Goal: Task Accomplishment & Management: Manage account settings

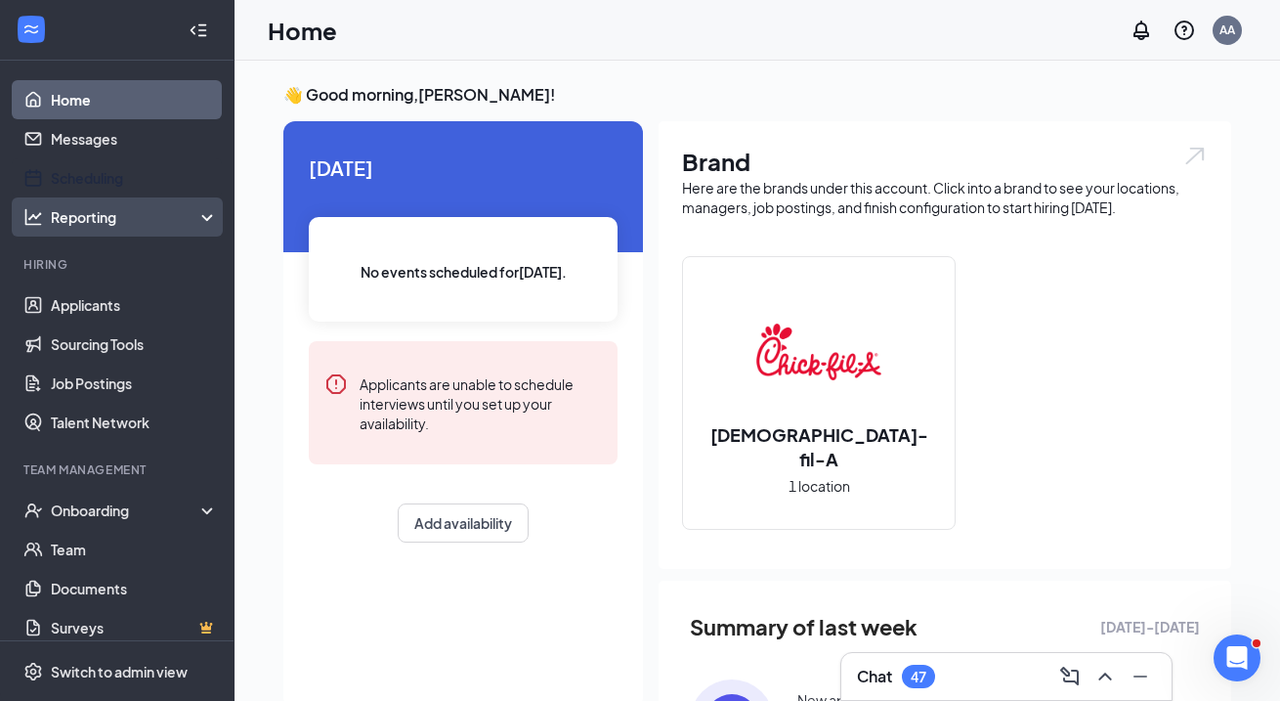
drag, startPoint x: 51, startPoint y: 187, endPoint x: 66, endPoint y: 201, distance: 21.4
click at [51, 187] on link "Scheduling" at bounding box center [134, 177] width 167 height 39
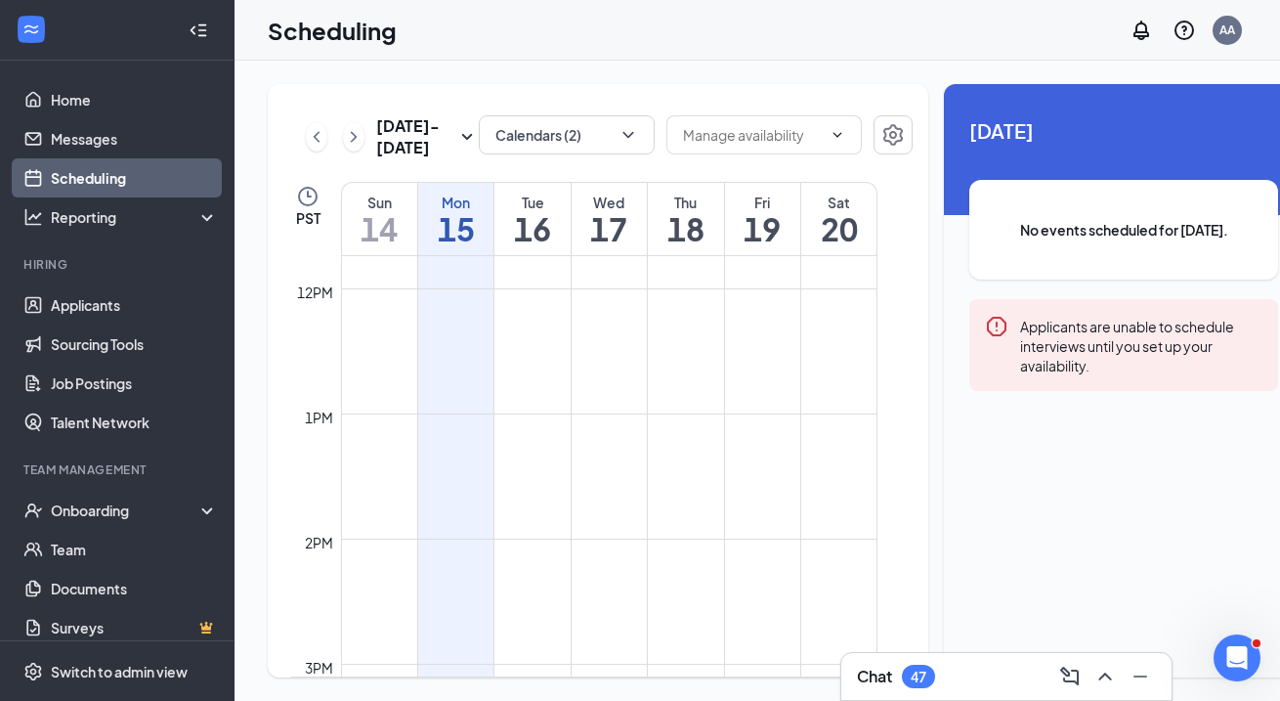
scroll to position [1590, 0]
click at [483, 153] on button "Calendars (2)" at bounding box center [567, 134] width 176 height 39
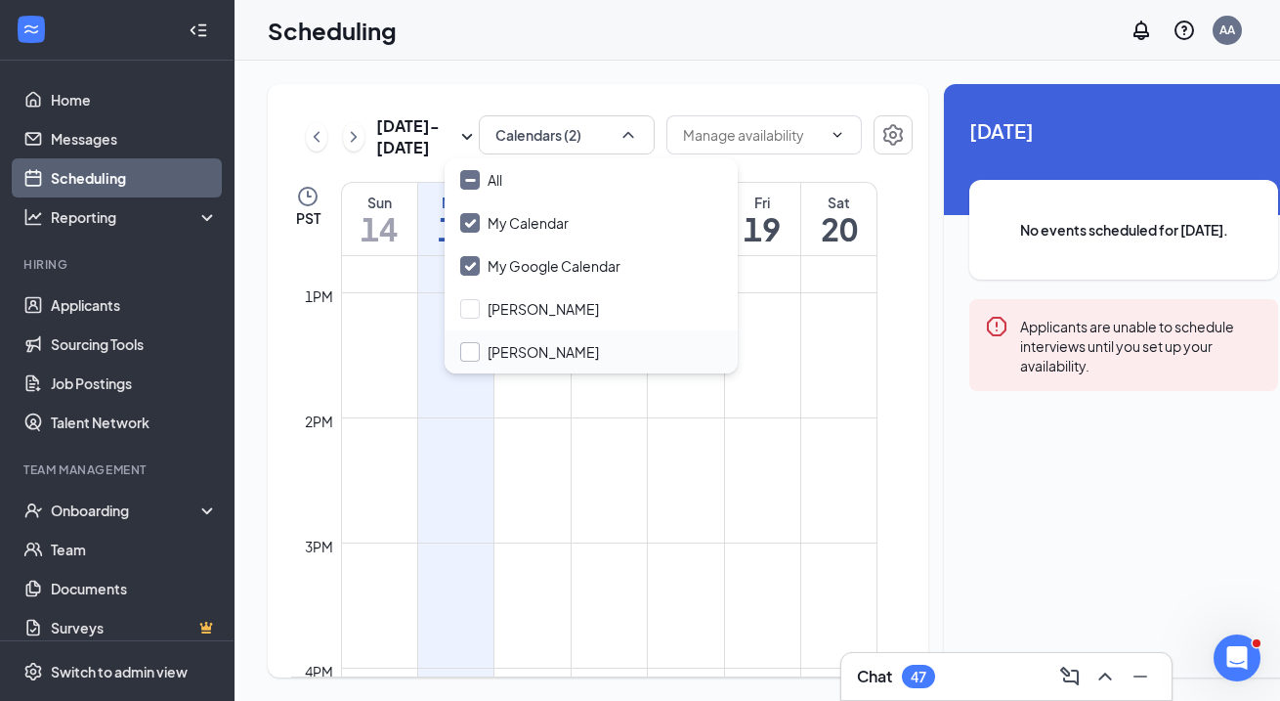
drag, startPoint x: 473, startPoint y: 303, endPoint x: 473, endPoint y: 348, distance: 44.9
click at [473, 303] on input "[PERSON_NAME]" at bounding box center [529, 309] width 139 height 20
checkbox input "true"
click at [473, 373] on div "All My Calendar My Google Calendar [PERSON_NAME] [PERSON_NAME]" at bounding box center [591, 265] width 293 height 215
click at [469, 353] on input "[PERSON_NAME]" at bounding box center [529, 352] width 139 height 20
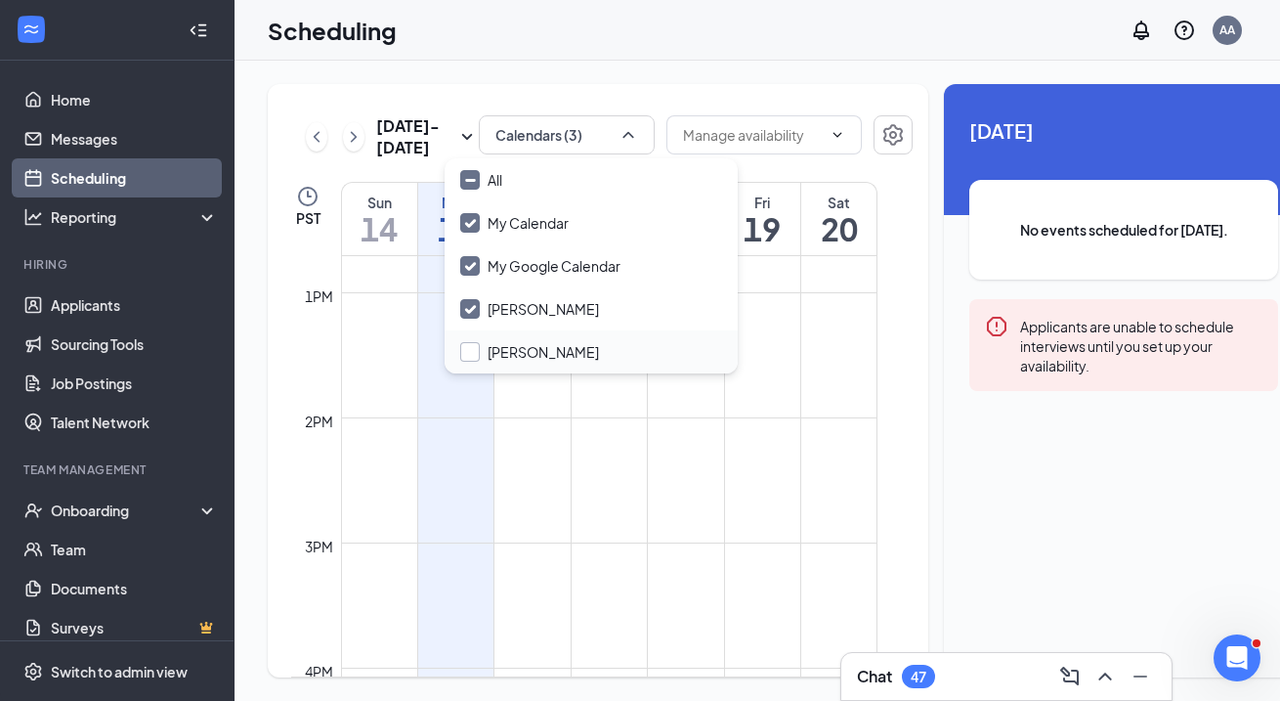
checkbox input "false"
checkbox input "true"
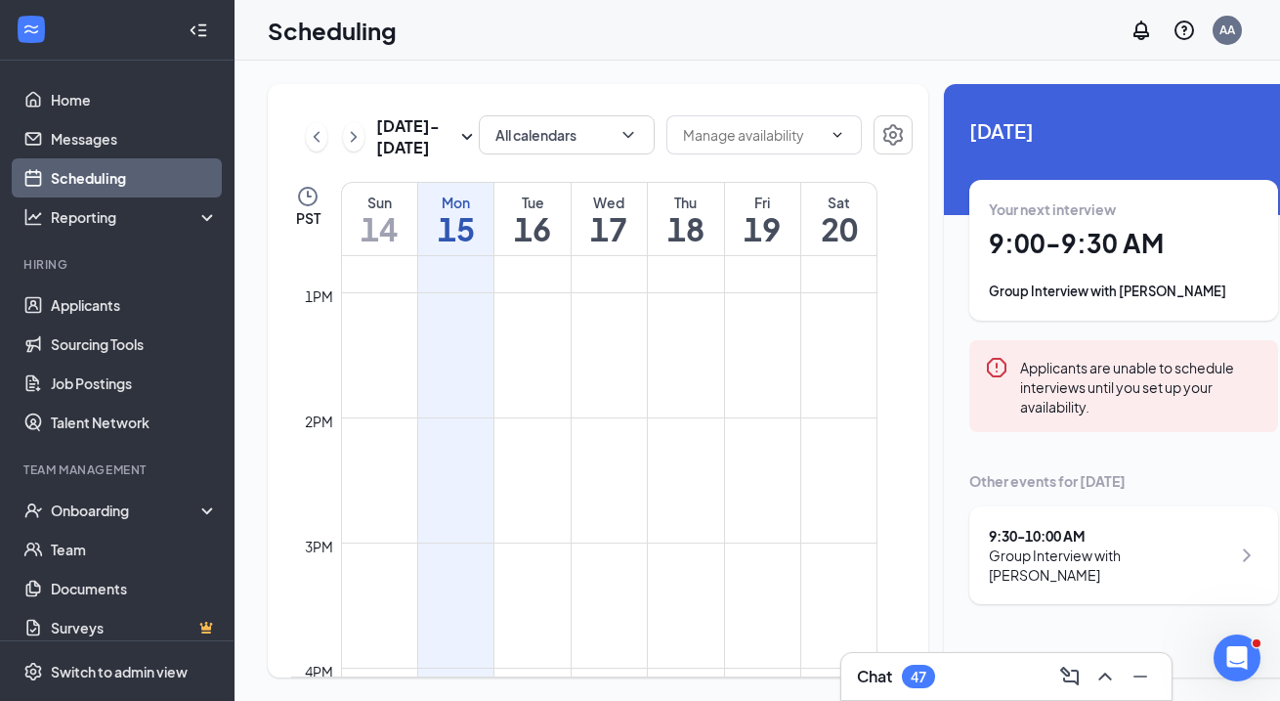
click at [548, 69] on div "[DATE] - [DATE] All calendars PST Sun 14 Mon 15 Tue 16 Wed 17 Thu 18 Fri 19 Sat…" at bounding box center [786, 381] width 1102 height 640
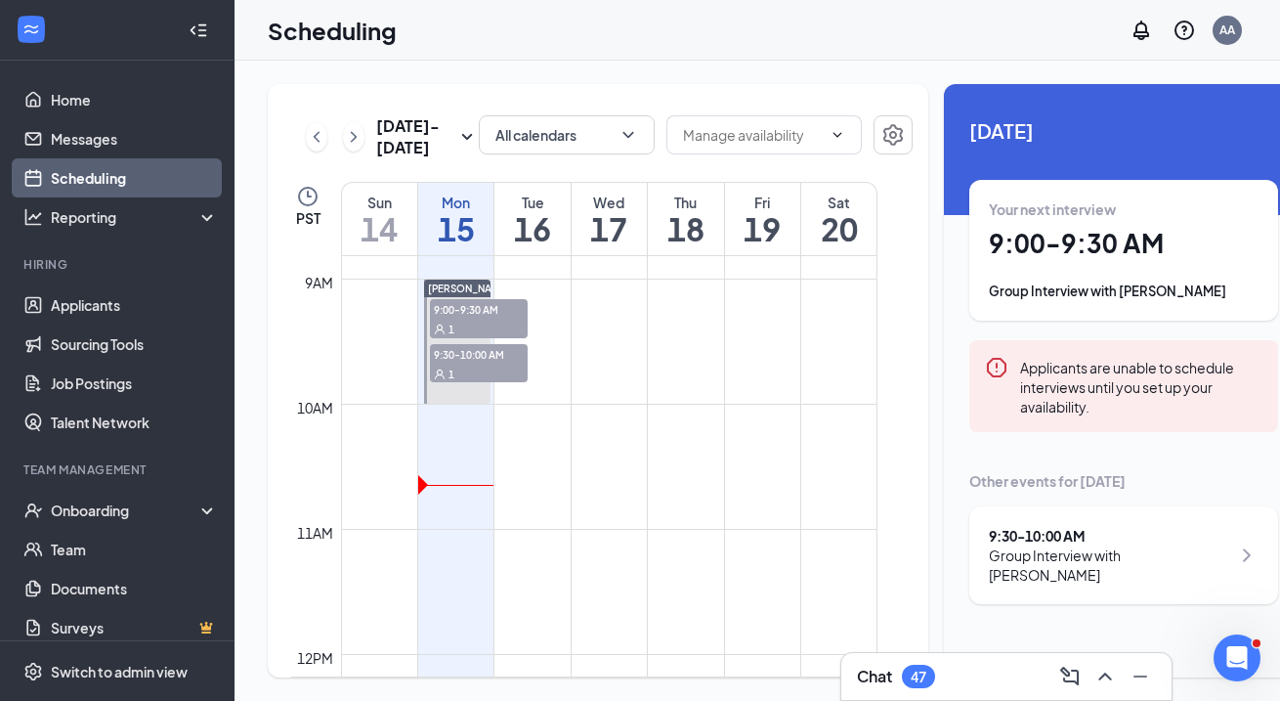
scroll to position [1104, 0]
click at [552, 152] on button "All calendars" at bounding box center [567, 134] width 176 height 39
click at [573, 78] on div "[DATE] - [DATE] All calendars PST Sun 14 Mon 15 Tue 16 Wed 17 Thu 18 Fri 19 Sat…" at bounding box center [786, 381] width 1102 height 640
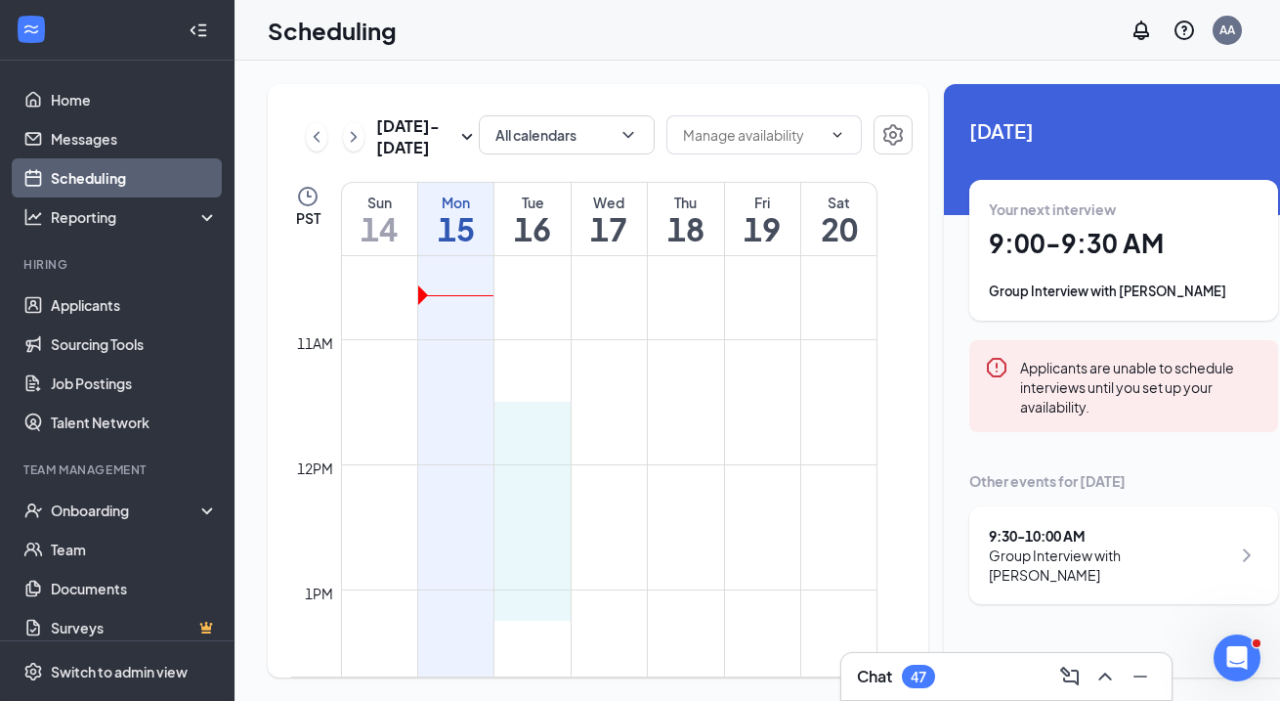
scroll to position [1294, 0]
drag, startPoint x: 529, startPoint y: 471, endPoint x: 534, endPoint y: 613, distance: 141.8
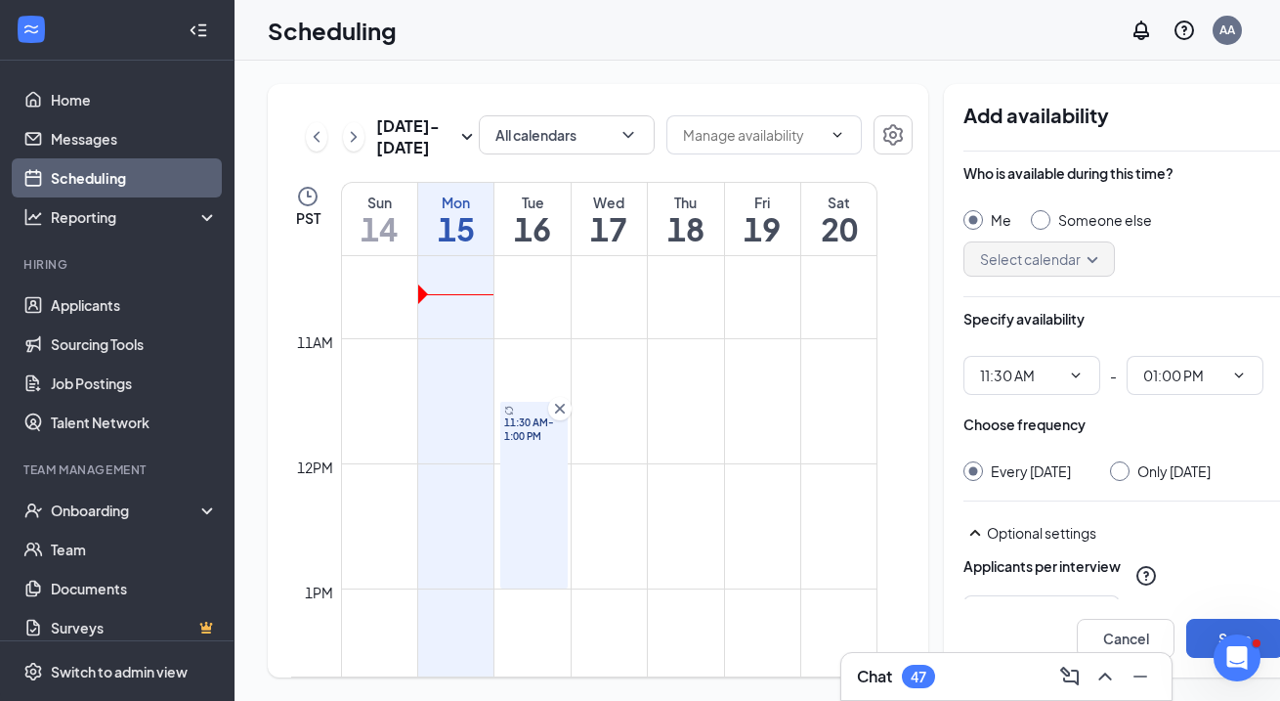
click at [1086, 462] on div "Every [DATE] Only [DATE]" at bounding box center [1123, 471] width 321 height 20
click at [1110, 472] on input "Only [DATE]" at bounding box center [1117, 468] width 14 height 14
radio input "true"
radio input "false"
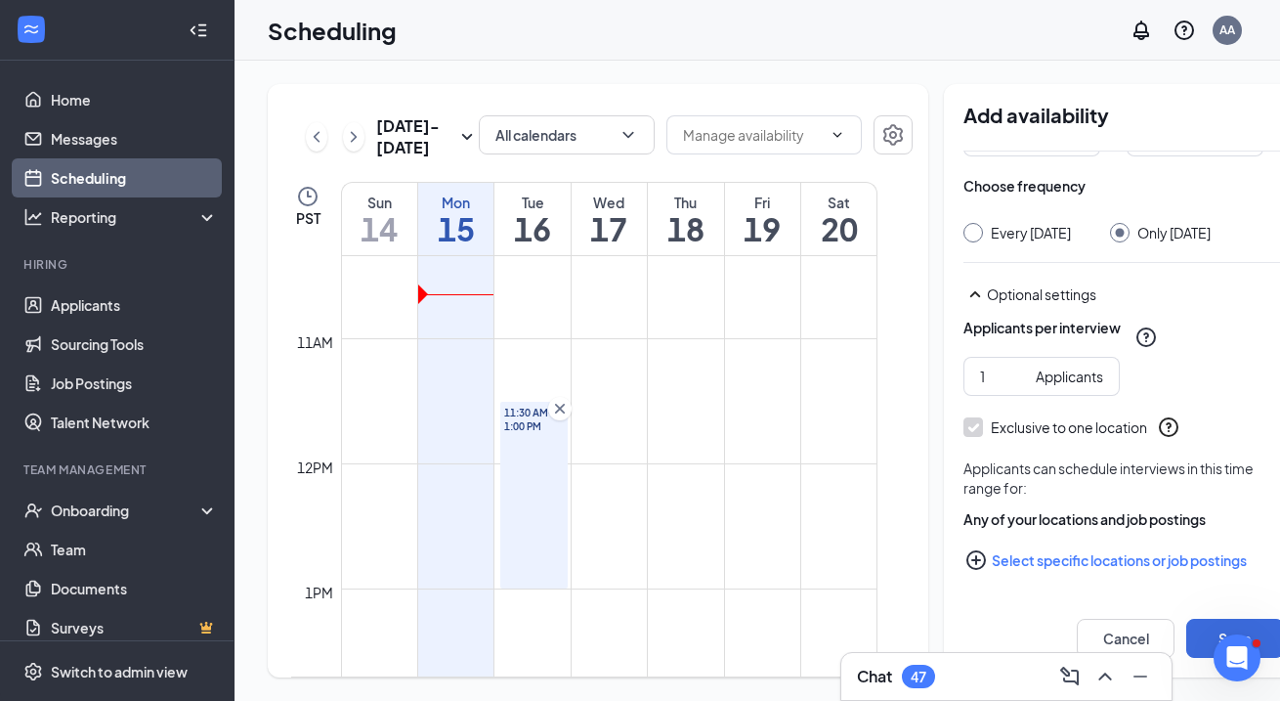
click at [991, 564] on button "Select specific locations or job postings" at bounding box center [1123, 559] width 321 height 39
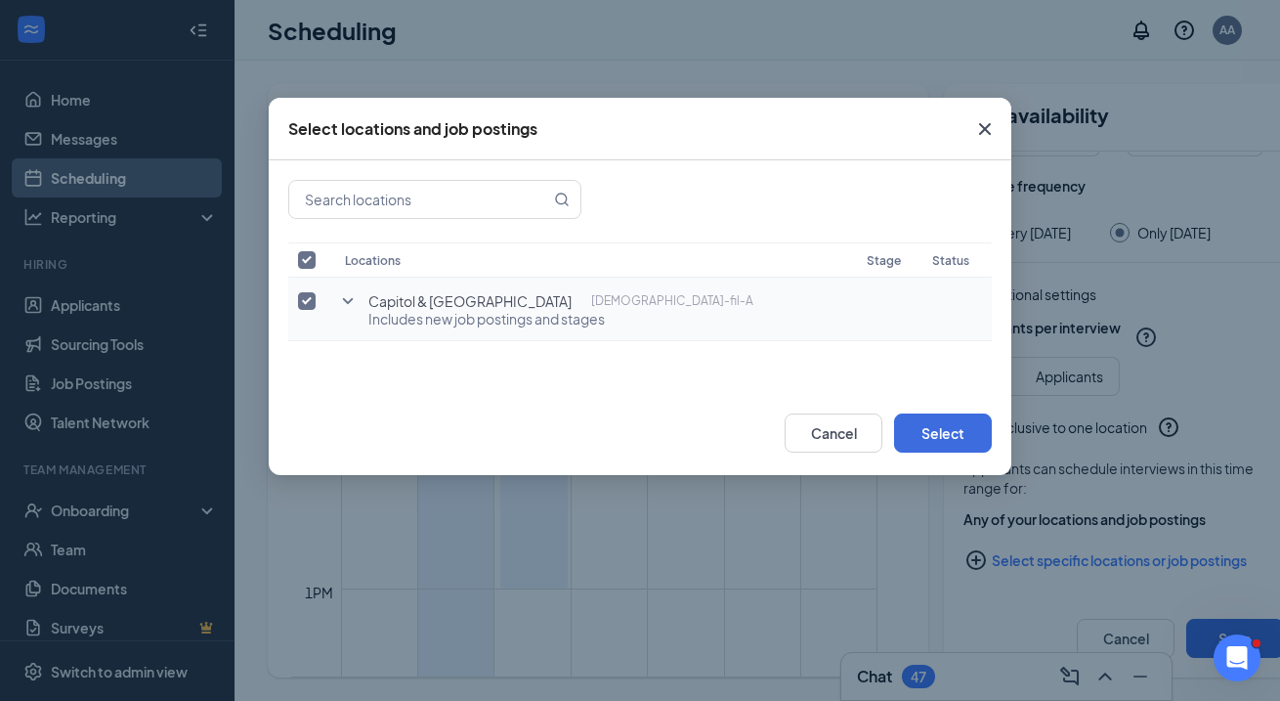
click at [351, 309] on icon "SmallChevronDown" at bounding box center [347, 300] width 23 height 23
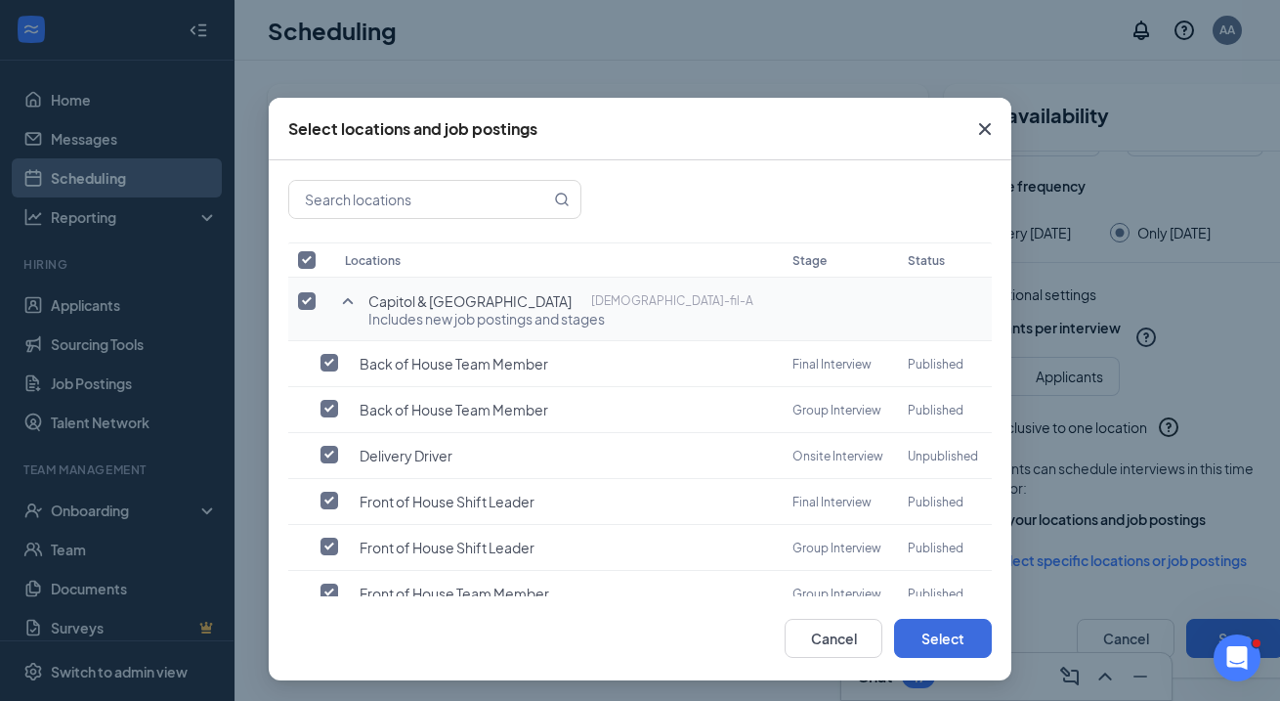
click at [301, 299] on input "checkbox" at bounding box center [307, 301] width 18 height 18
checkbox input "false"
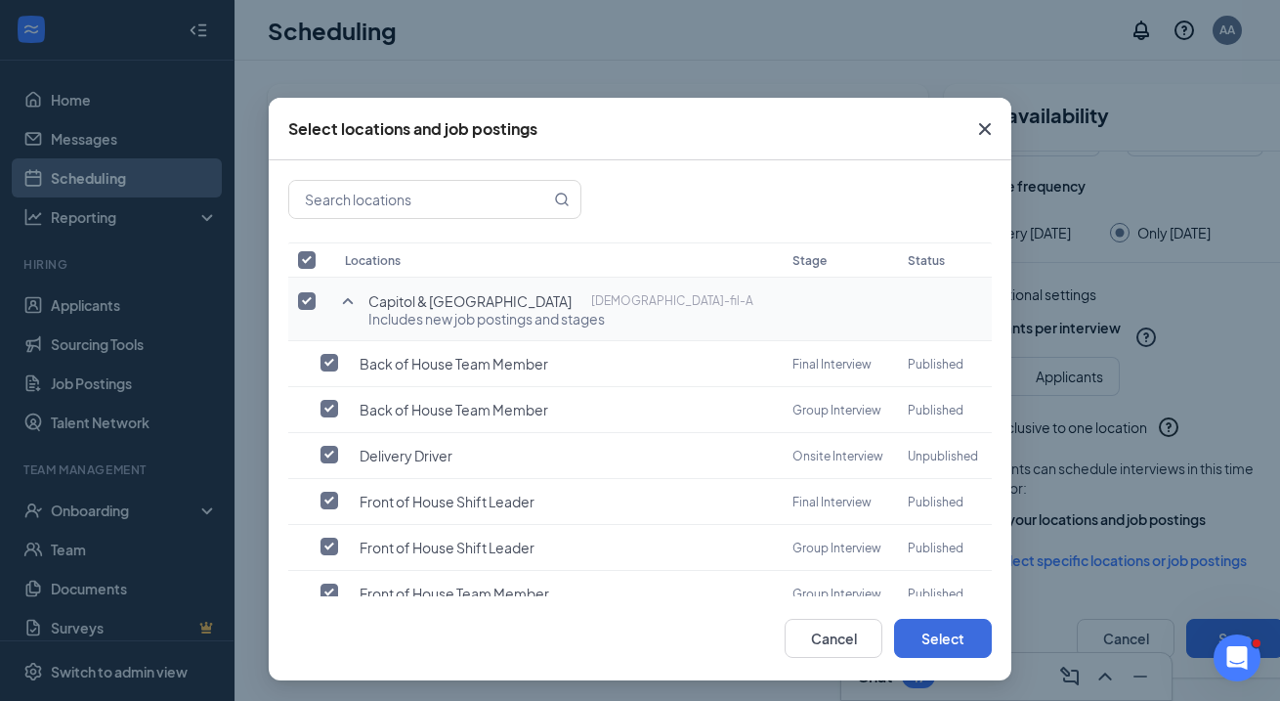
checkbox input "false"
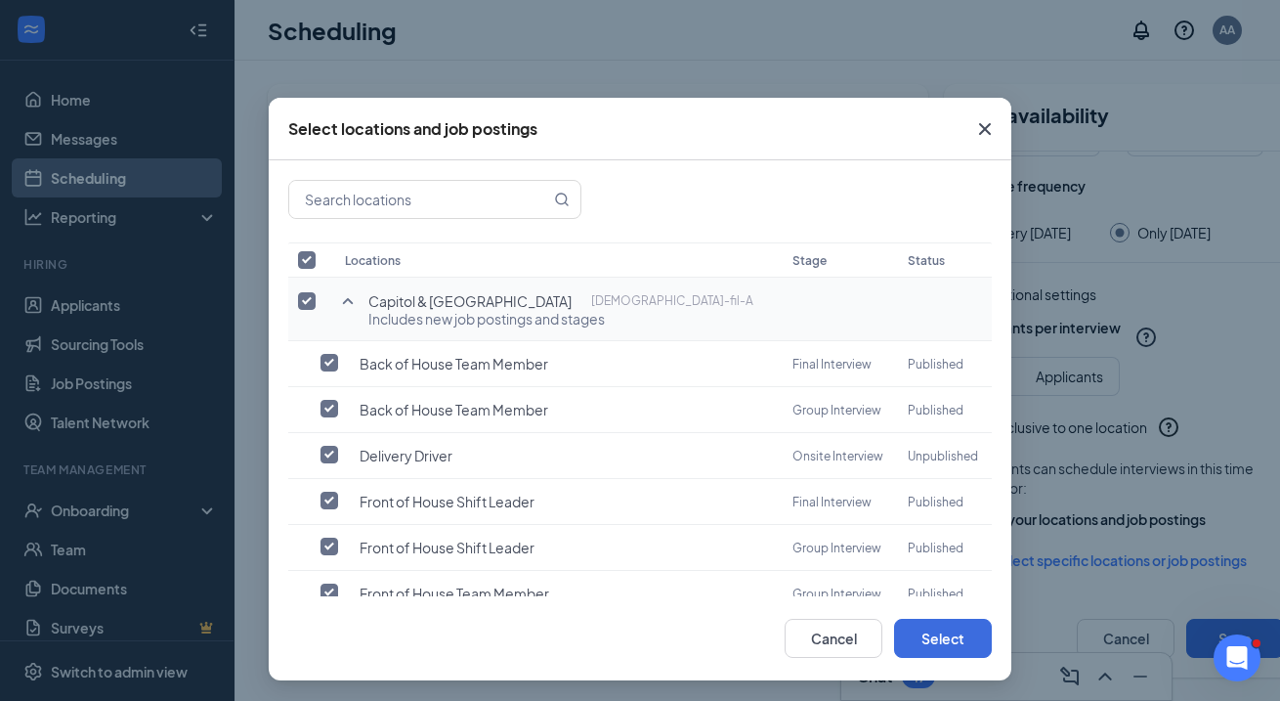
checkbox input "false"
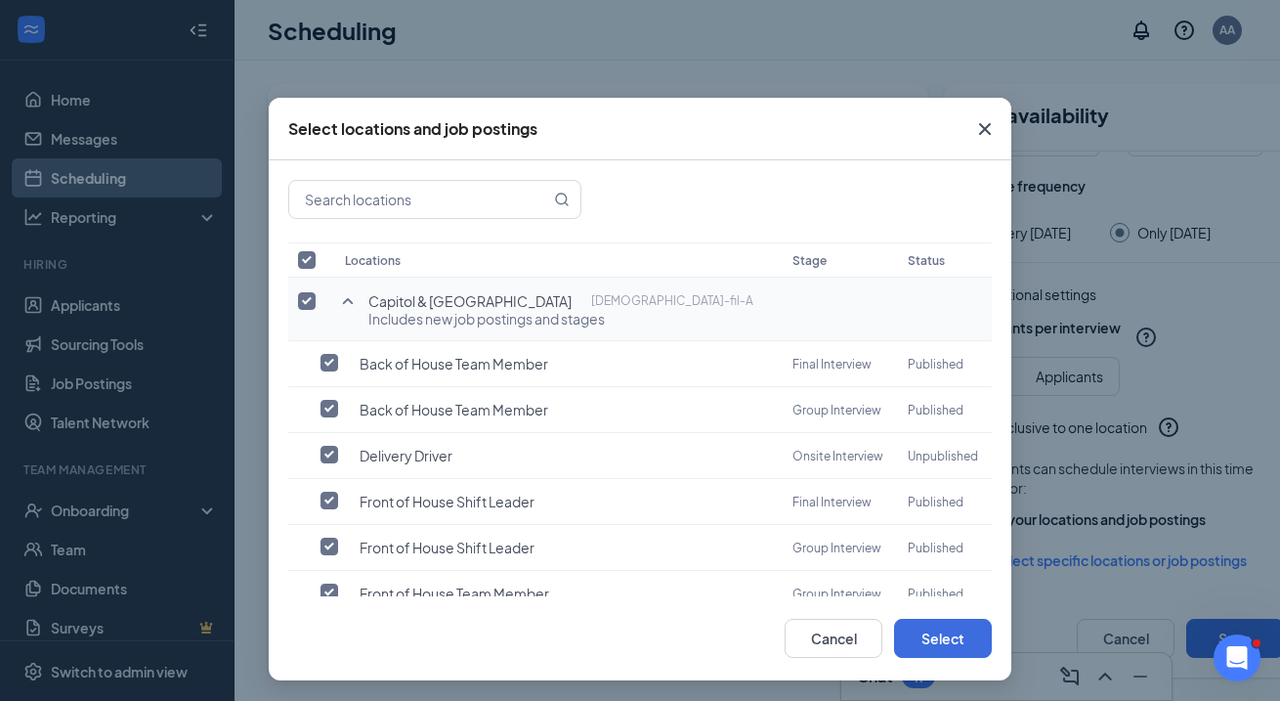
checkbox input "false"
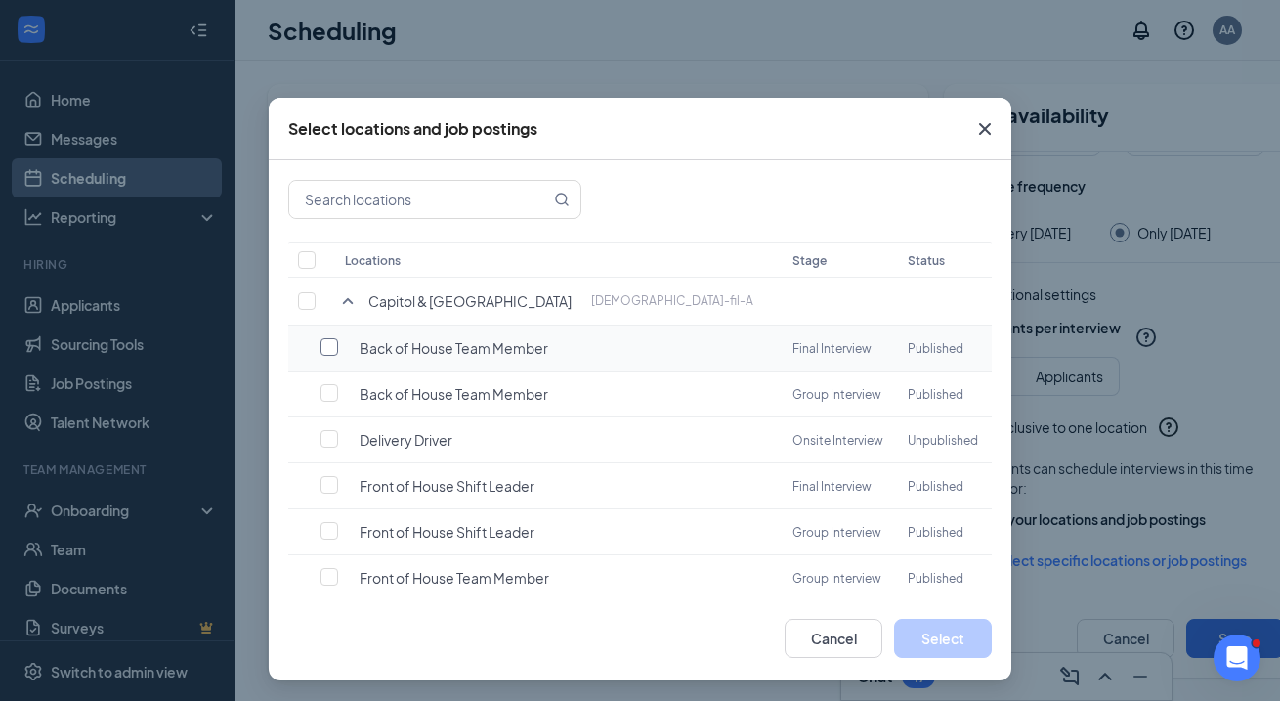
click at [329, 346] on input "checkbox" at bounding box center [330, 347] width 18 height 18
checkbox input "false"
checkbox input "true"
click at [327, 482] on input "checkbox" at bounding box center [330, 485] width 18 height 18
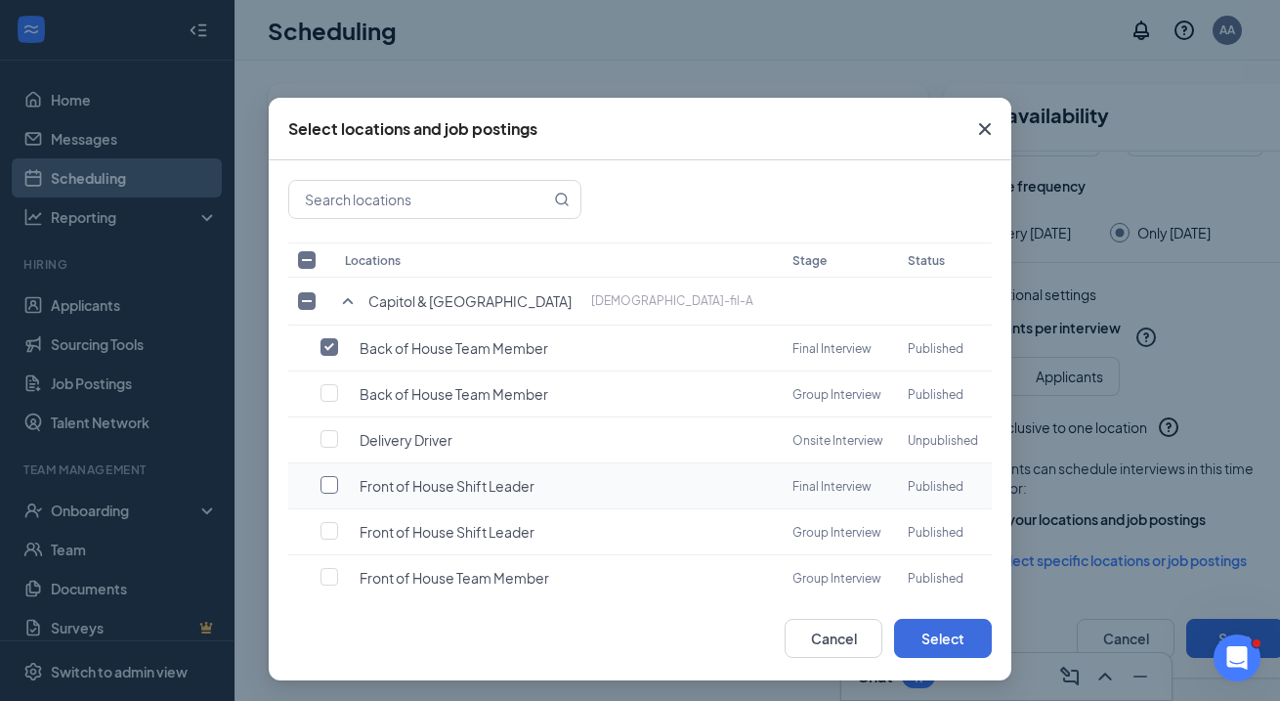
checkbox input "true"
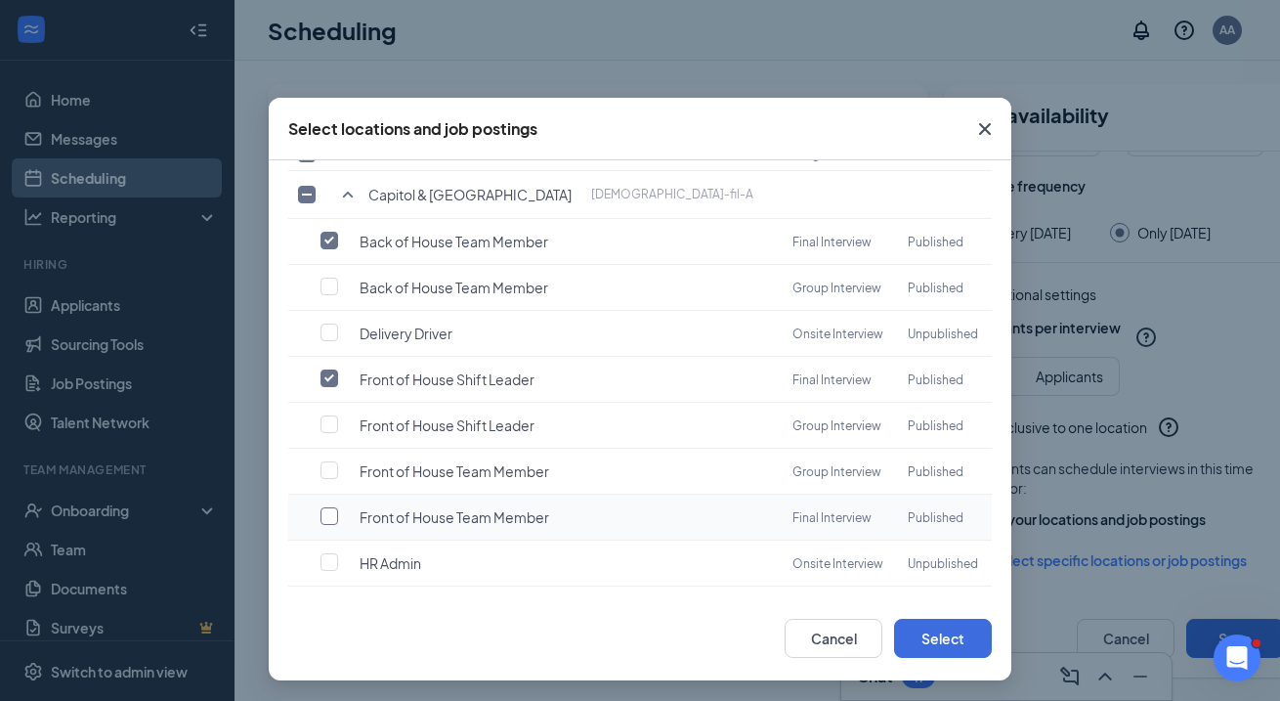
click at [329, 507] on input "checkbox" at bounding box center [330, 516] width 18 height 18
checkbox input "true"
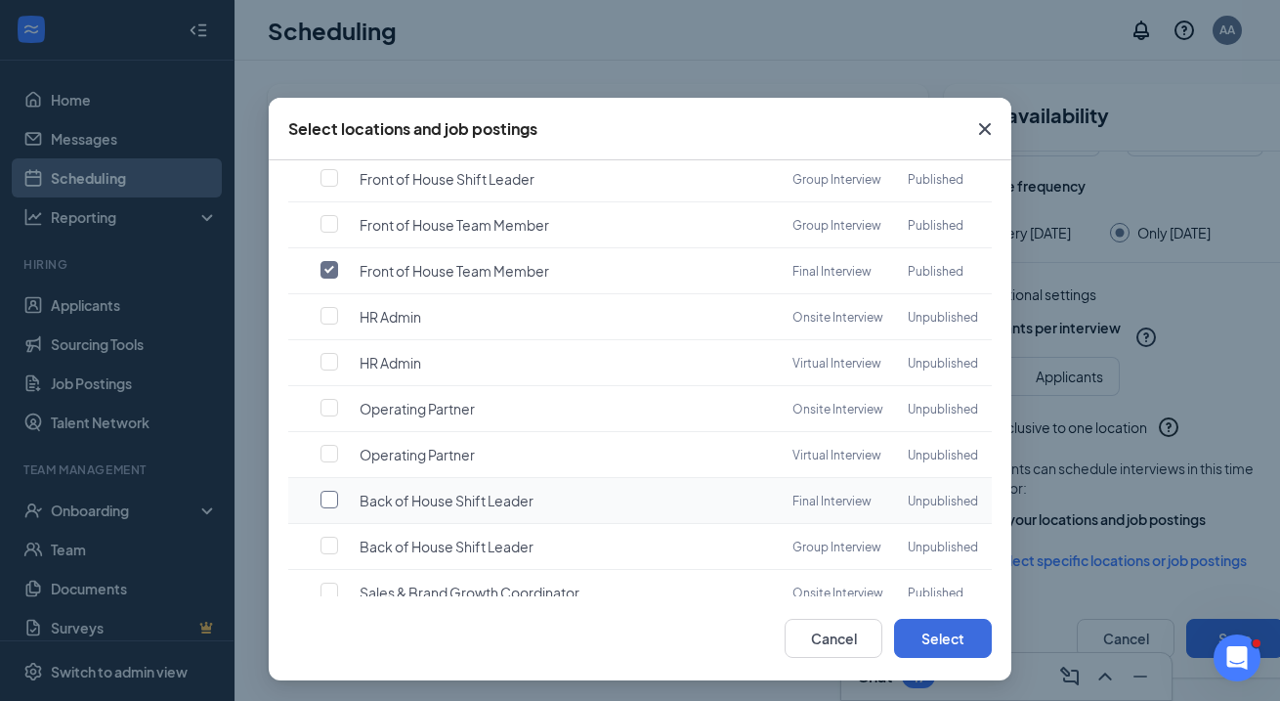
click at [326, 491] on input "checkbox" at bounding box center [330, 500] width 18 height 18
checkbox input "true"
click at [955, 637] on button "Select" at bounding box center [943, 638] width 98 height 39
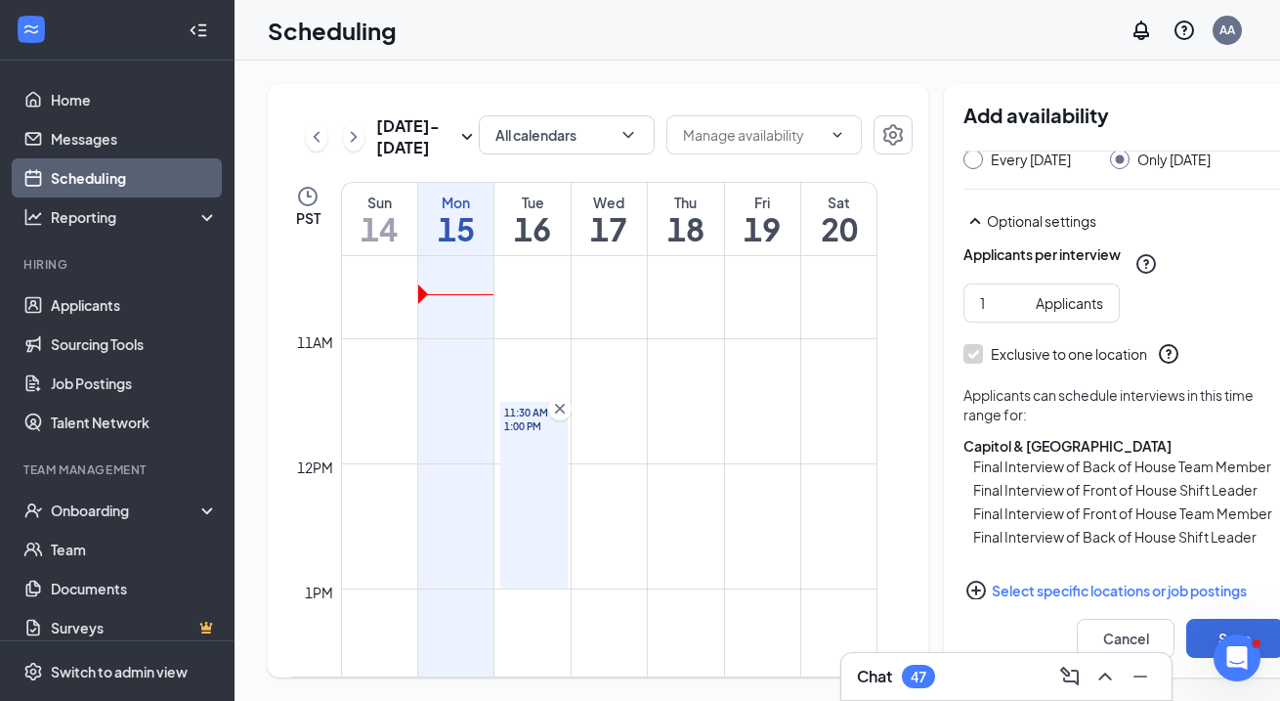
scroll to position [362, 0]
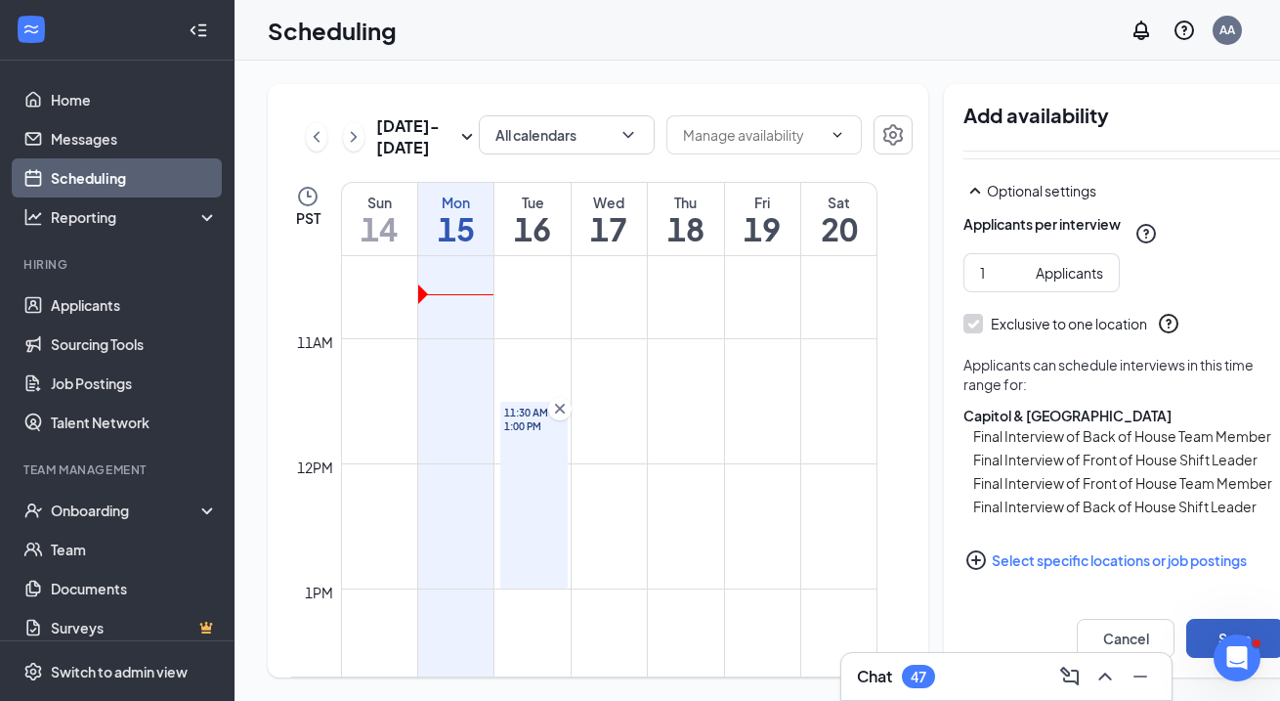
click at [1186, 627] on button "Save" at bounding box center [1235, 638] width 98 height 39
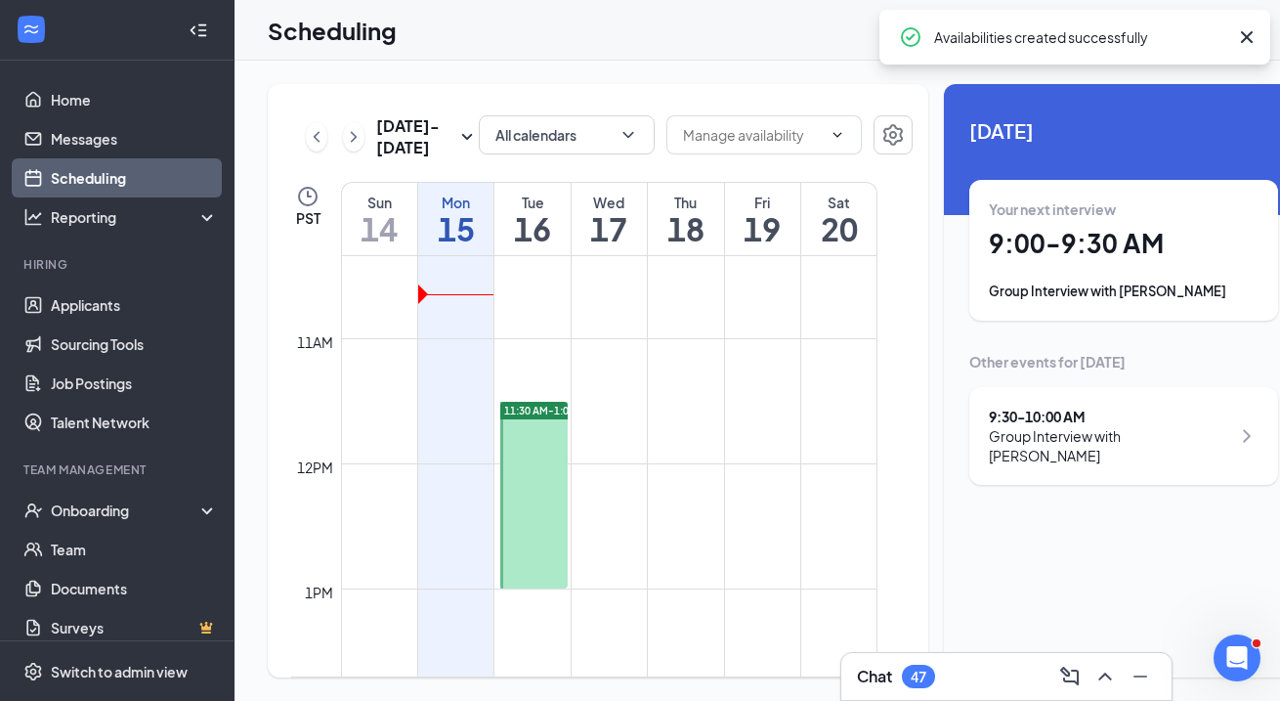
click at [609, 432] on td at bounding box center [609, 416] width 536 height 31
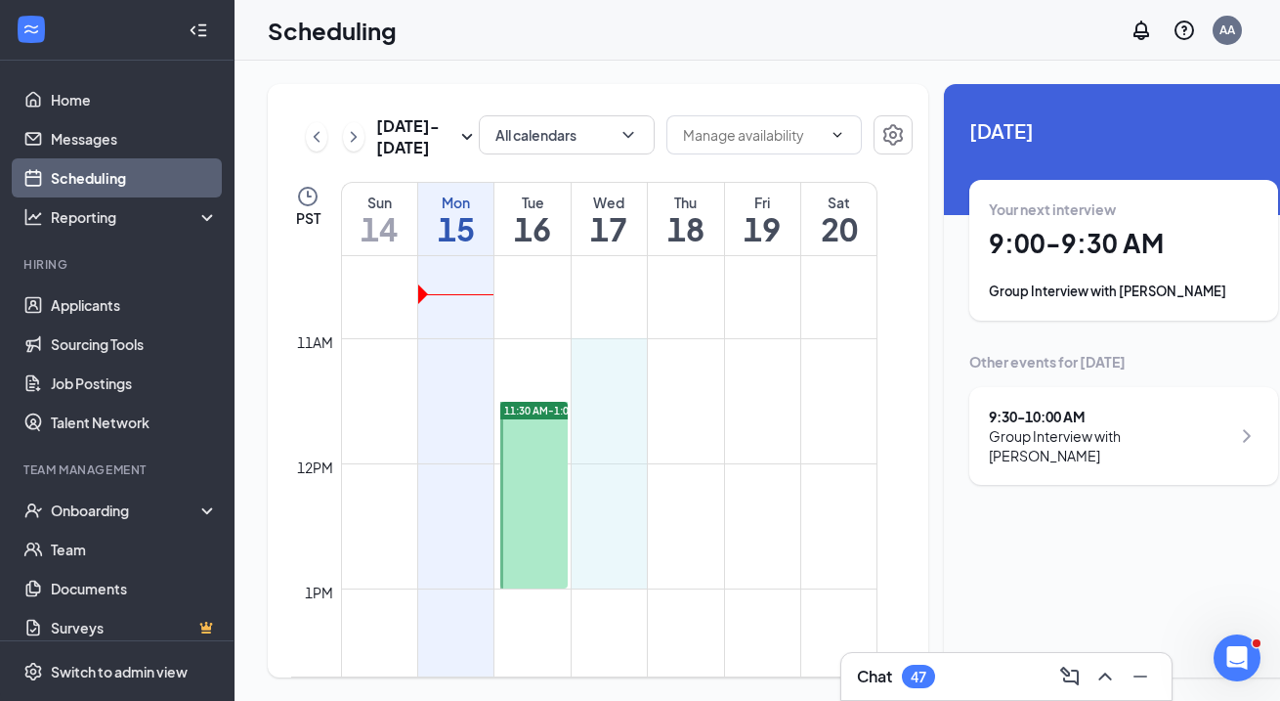
drag, startPoint x: 613, startPoint y: 397, endPoint x: 586, endPoint y: 613, distance: 217.6
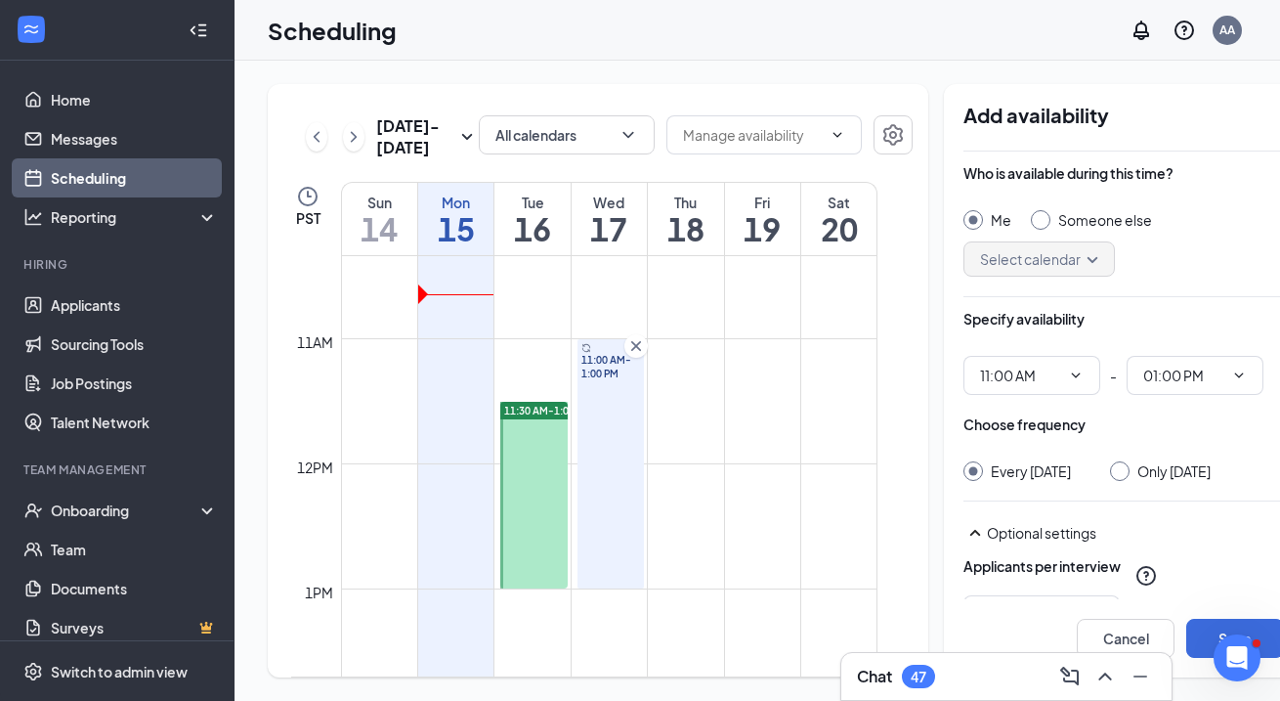
click at [1058, 218] on div "Someone else" at bounding box center [1105, 220] width 94 height 20
click at [1031, 218] on input "Someone else" at bounding box center [1038, 217] width 14 height 14
radio input "false"
radio input "true"
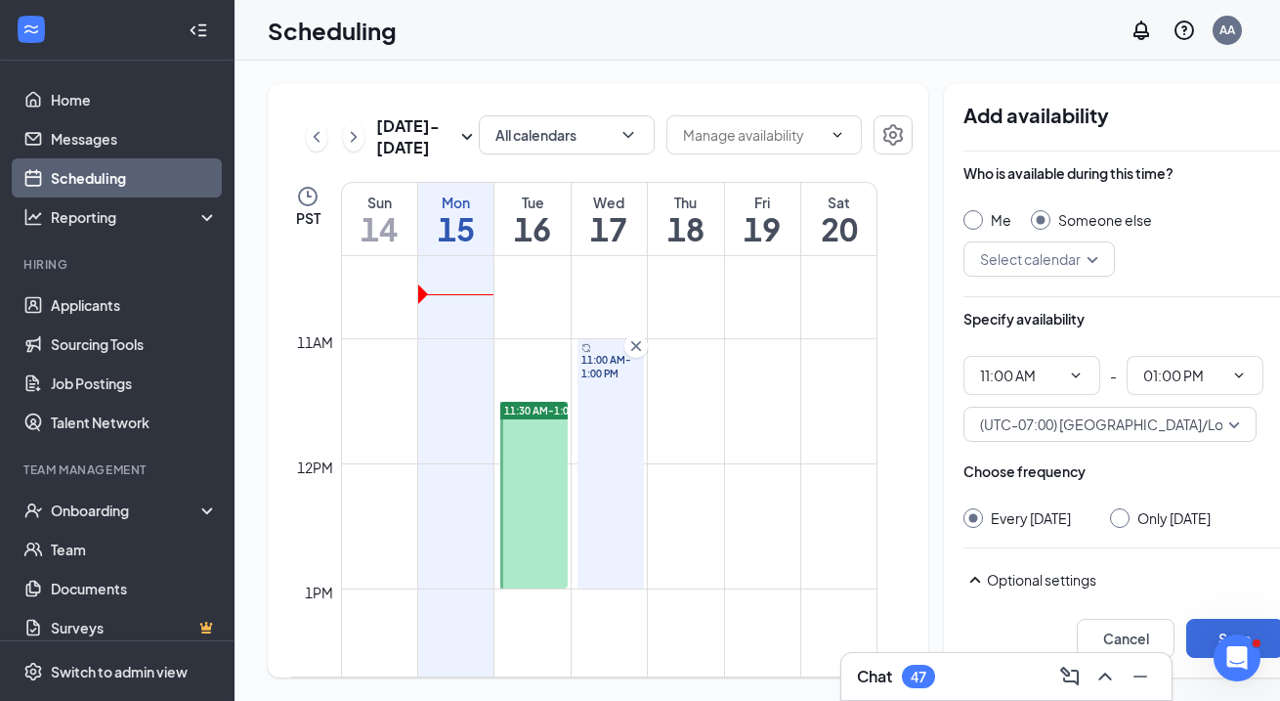
click at [963, 223] on input "Me" at bounding box center [970, 217] width 14 height 14
radio input "true"
radio input "false"
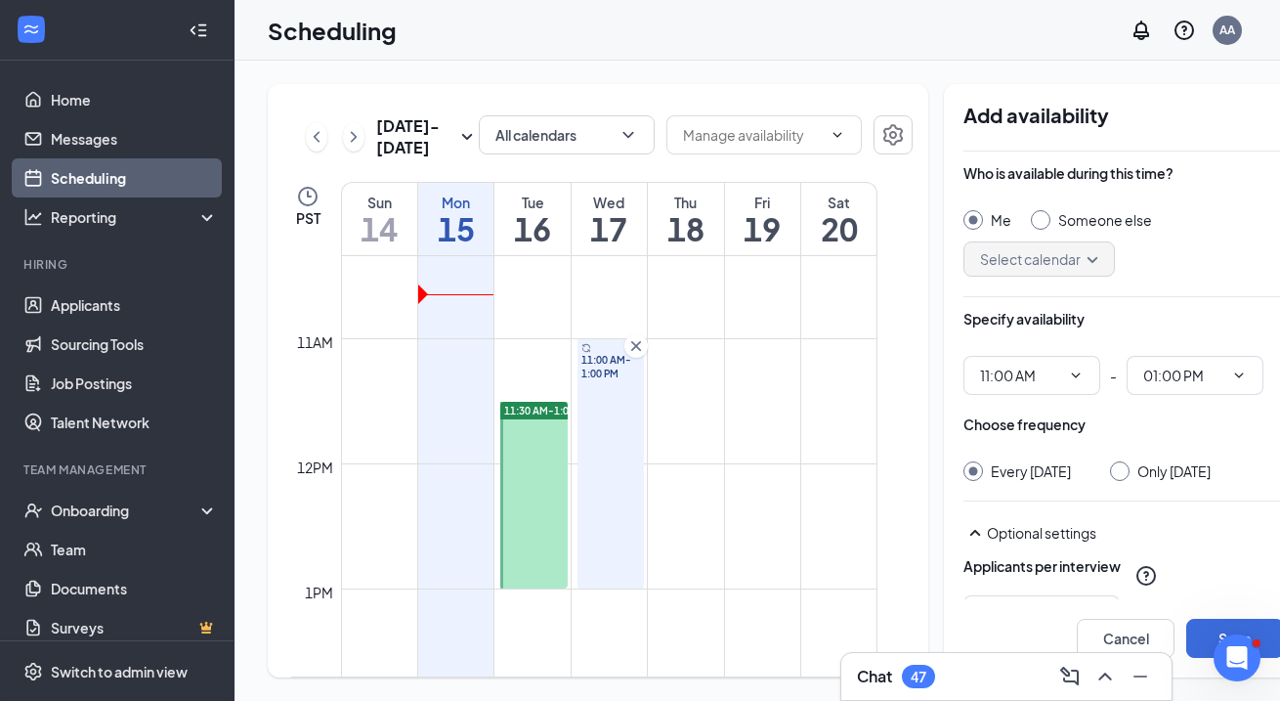
click at [1111, 461] on div "Only [DATE]" at bounding box center [1160, 471] width 101 height 20
click at [1110, 475] on div at bounding box center [1120, 471] width 20 height 20
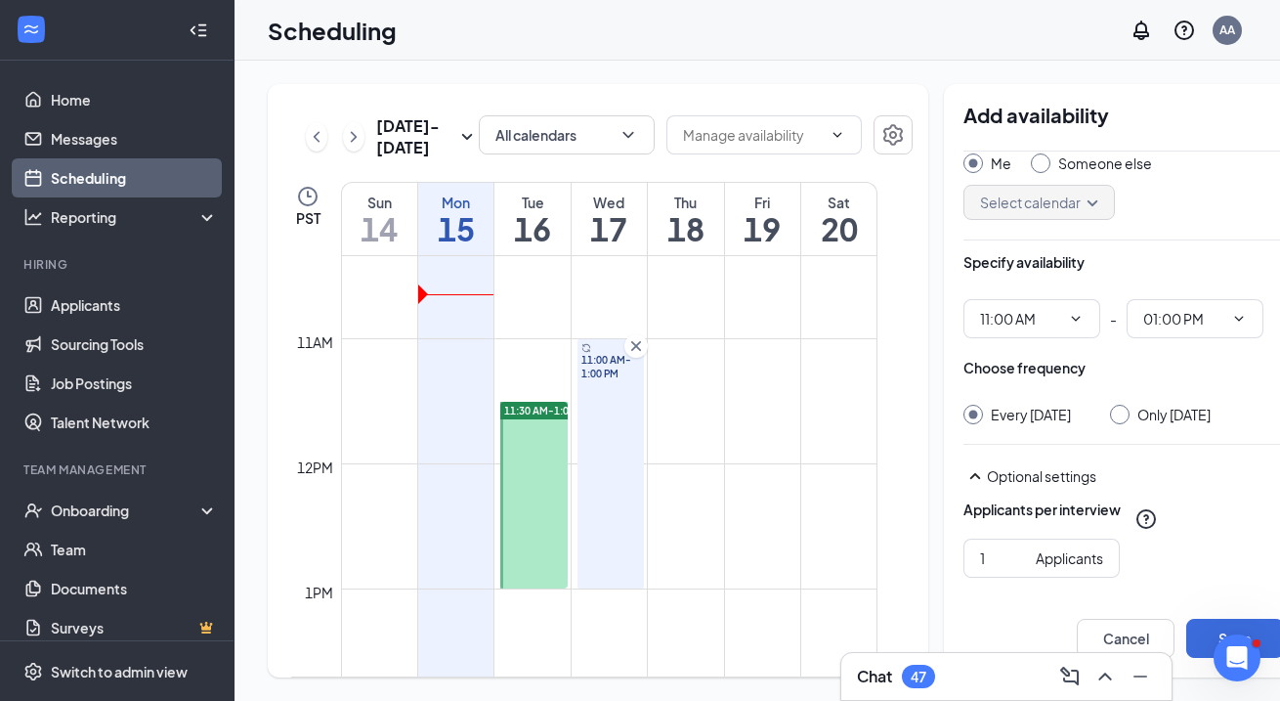
scroll to position [171, 0]
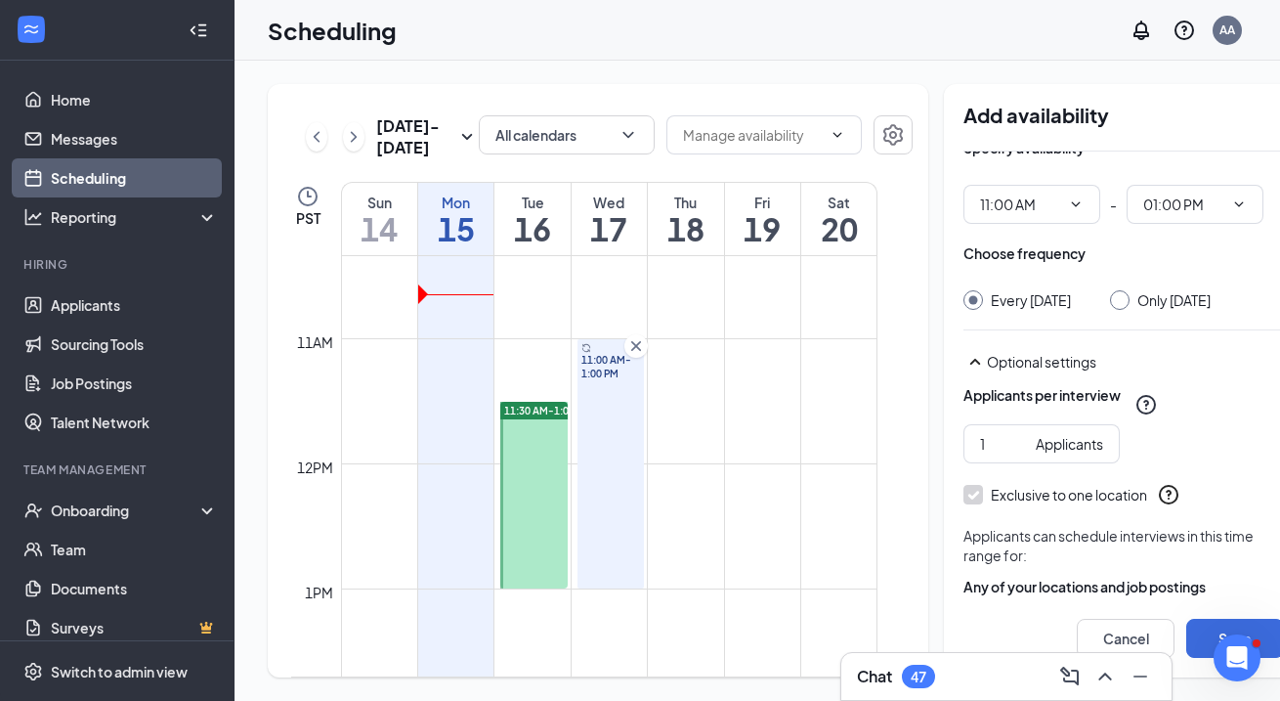
click at [1110, 297] on input "Only [DATE]" at bounding box center [1117, 297] width 14 height 14
radio input "true"
radio input "false"
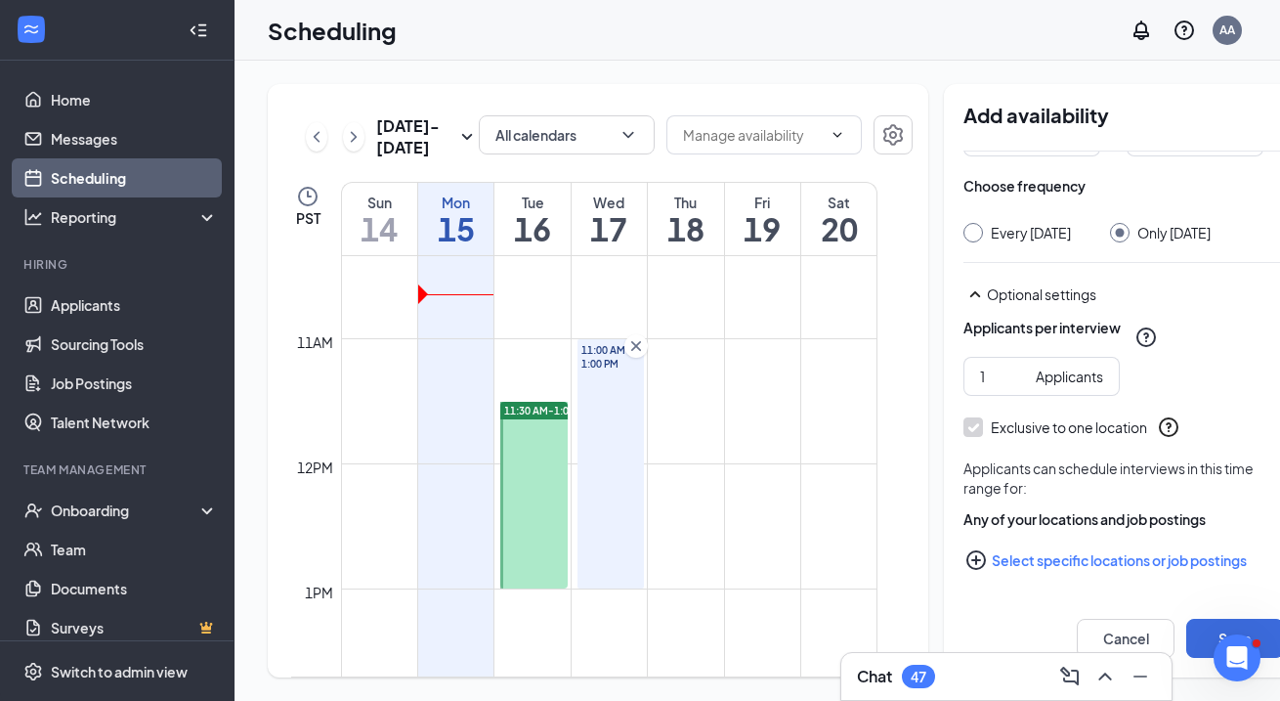
click at [967, 565] on button "Select specific locations or job postings" at bounding box center [1123, 559] width 321 height 39
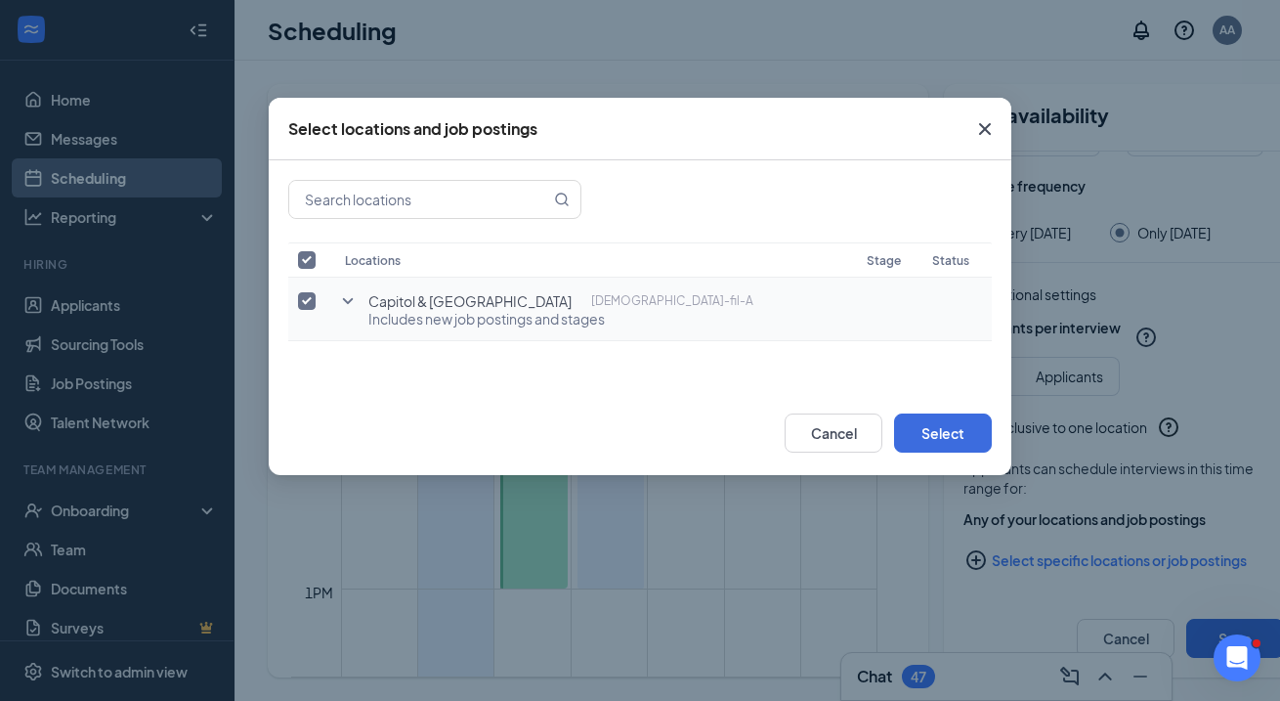
click at [337, 311] on icon "SmallChevronDown" at bounding box center [347, 300] width 23 height 23
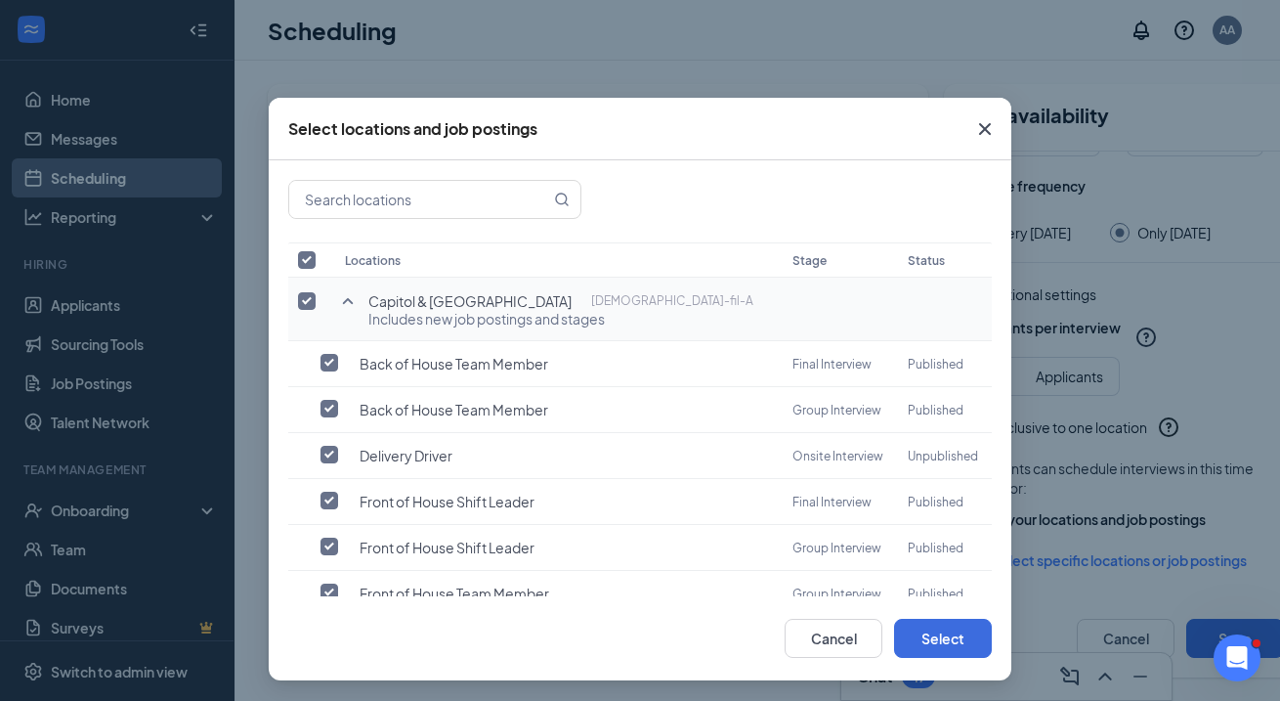
click at [311, 307] on input "checkbox" at bounding box center [307, 301] width 18 height 18
checkbox input "false"
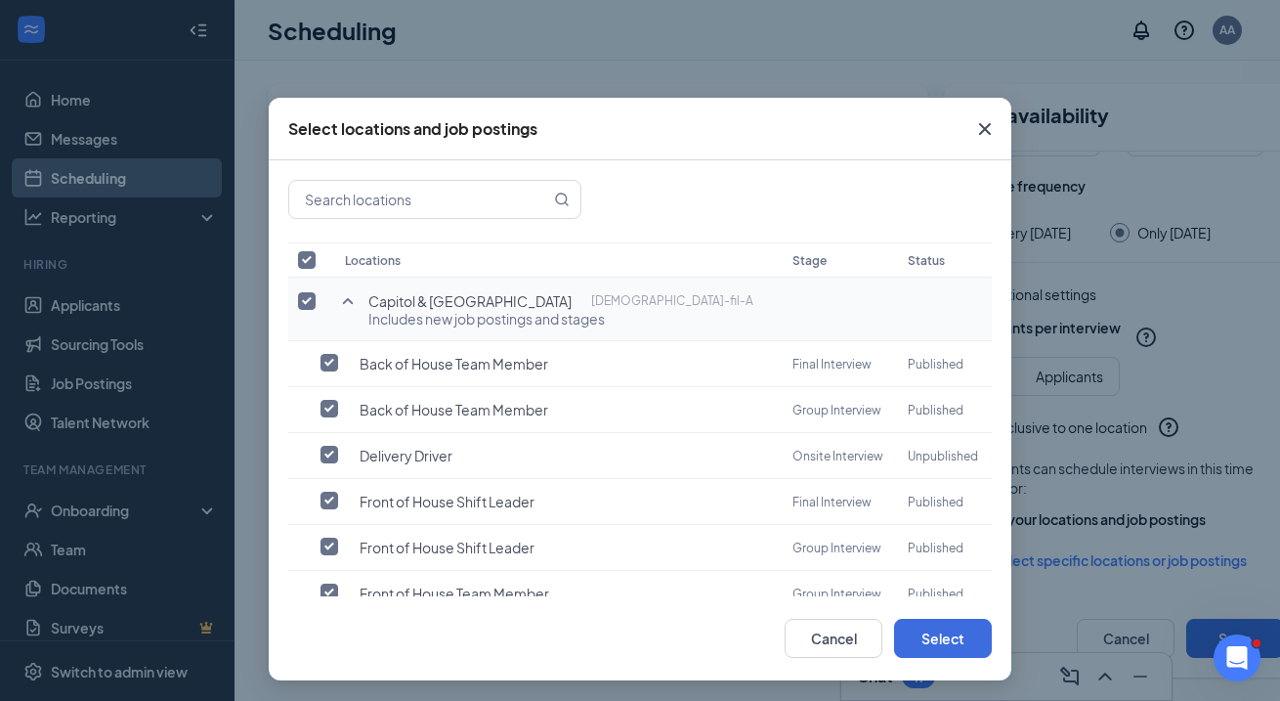
checkbox input "false"
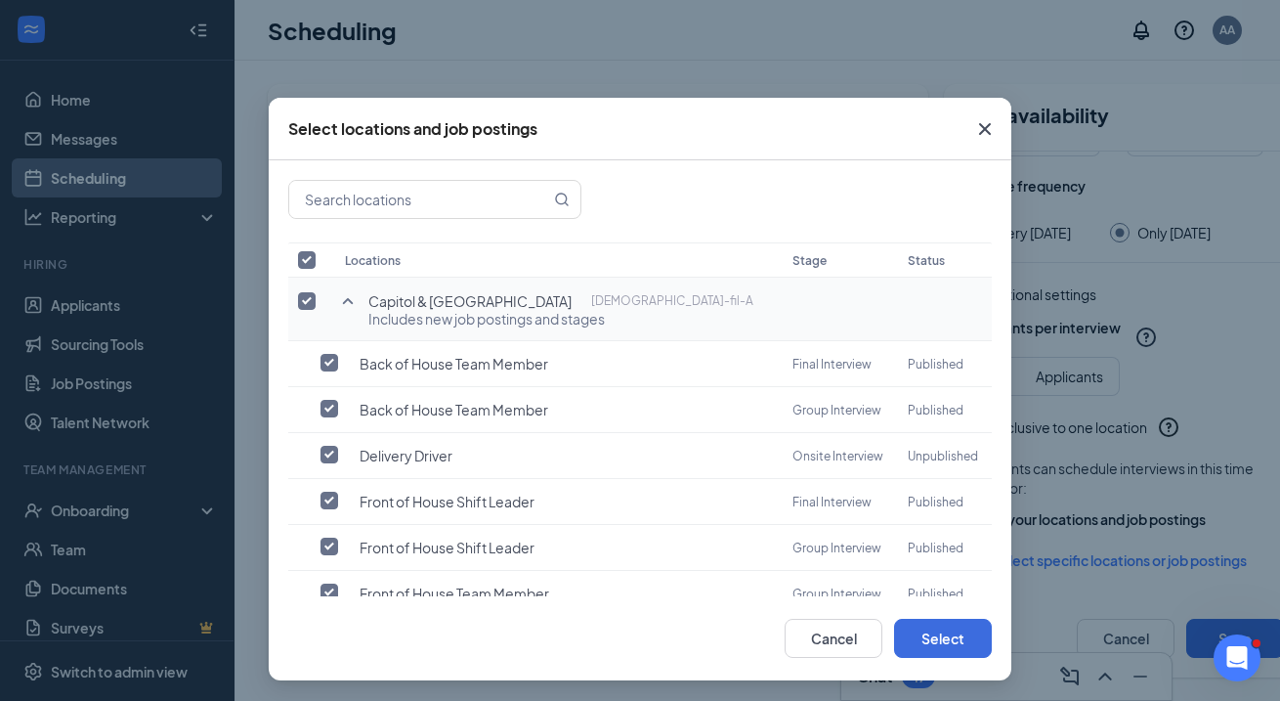
checkbox input "false"
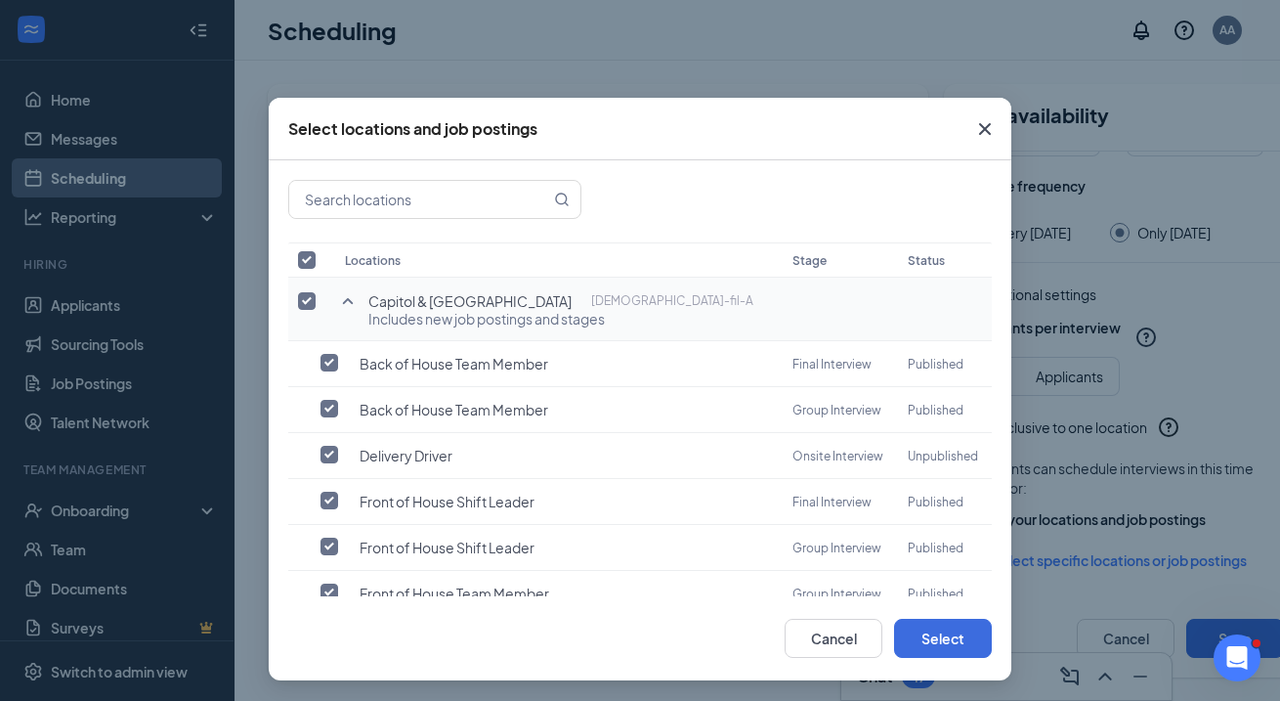
checkbox input "false"
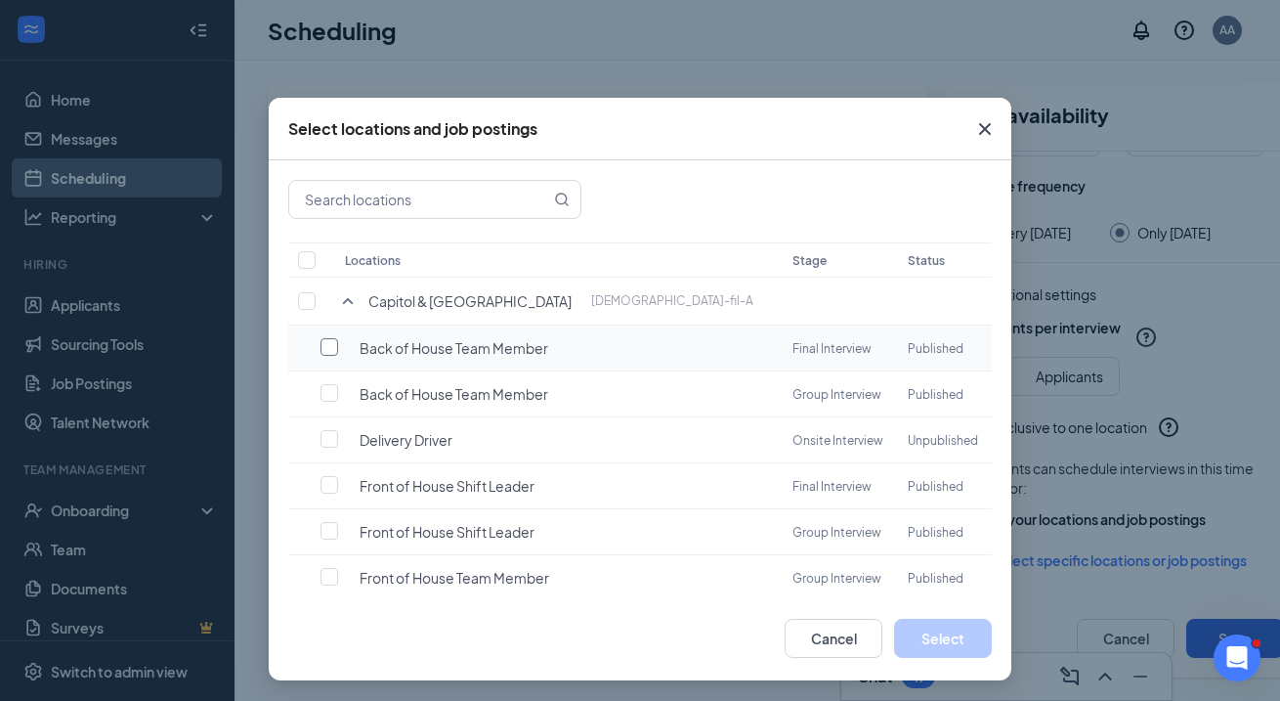
click at [334, 349] on input "checkbox" at bounding box center [330, 347] width 18 height 18
checkbox input "false"
checkbox input "true"
click at [335, 478] on input "checkbox" at bounding box center [330, 485] width 18 height 18
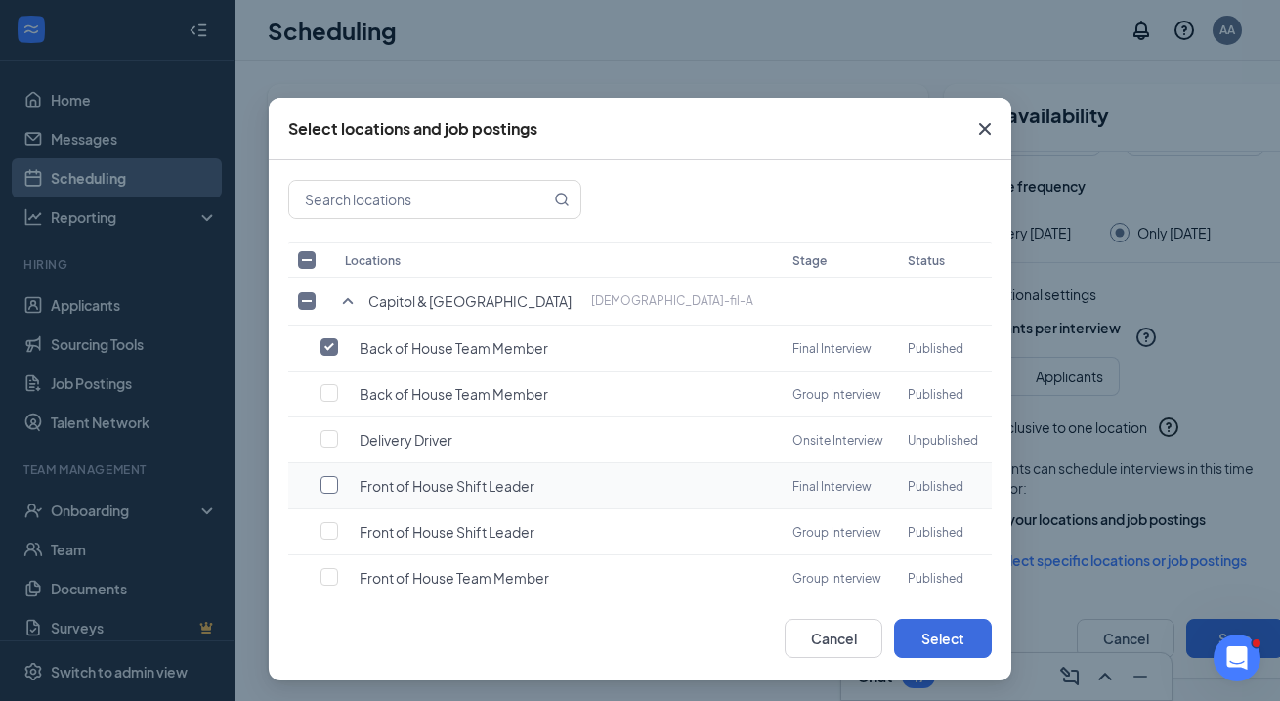
checkbox input "true"
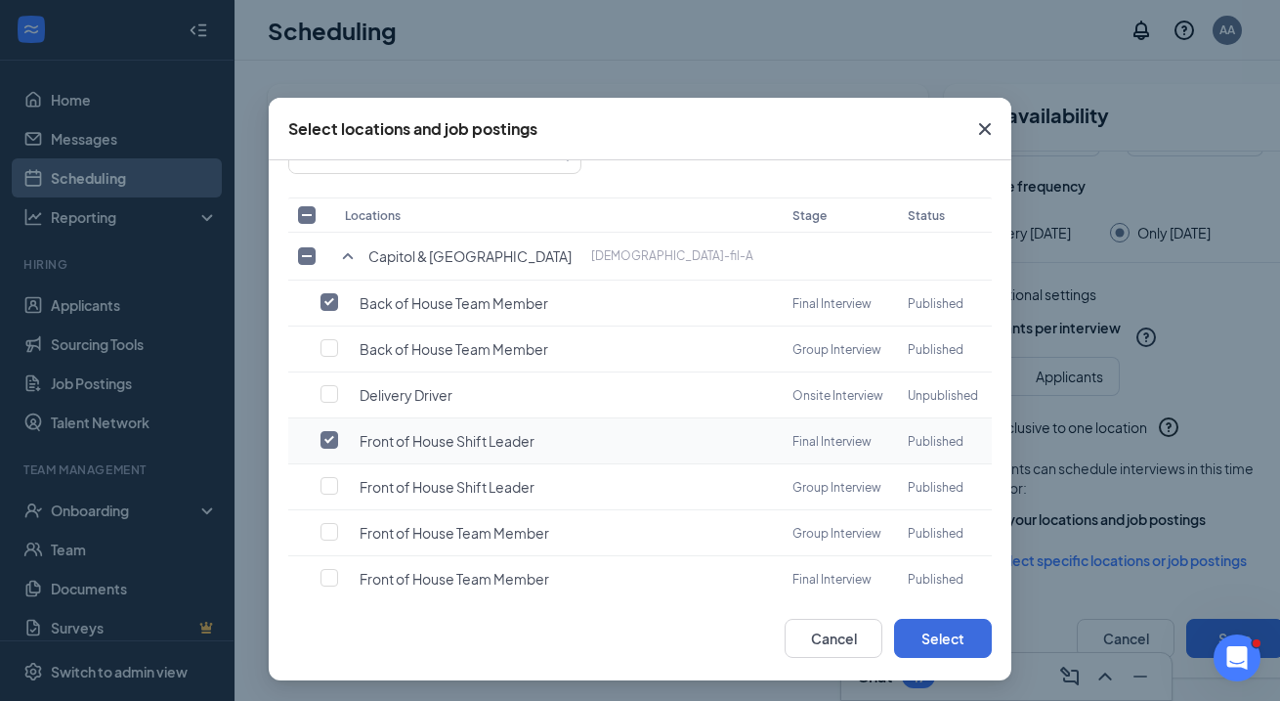
scroll to position [115, 0]
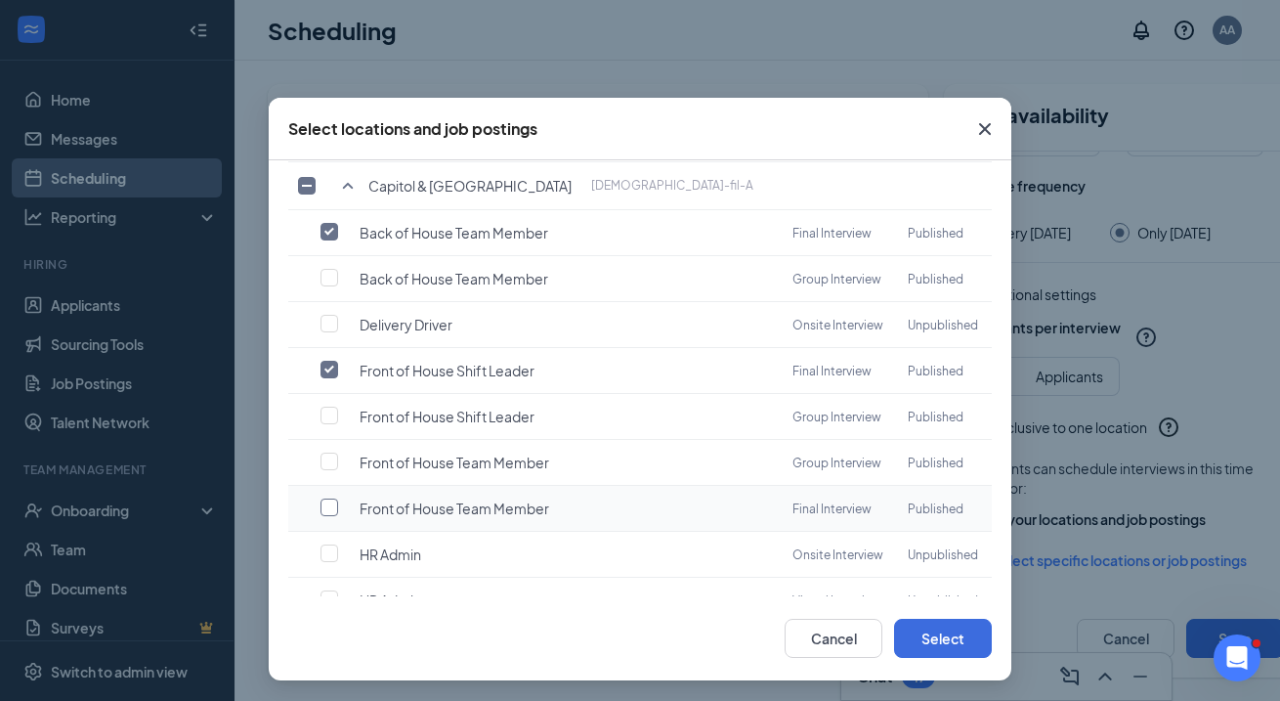
click at [332, 507] on label at bounding box center [334, 507] width 27 height 20
click at [332, 507] on input "checkbox" at bounding box center [330, 507] width 18 height 18
checkbox input "true"
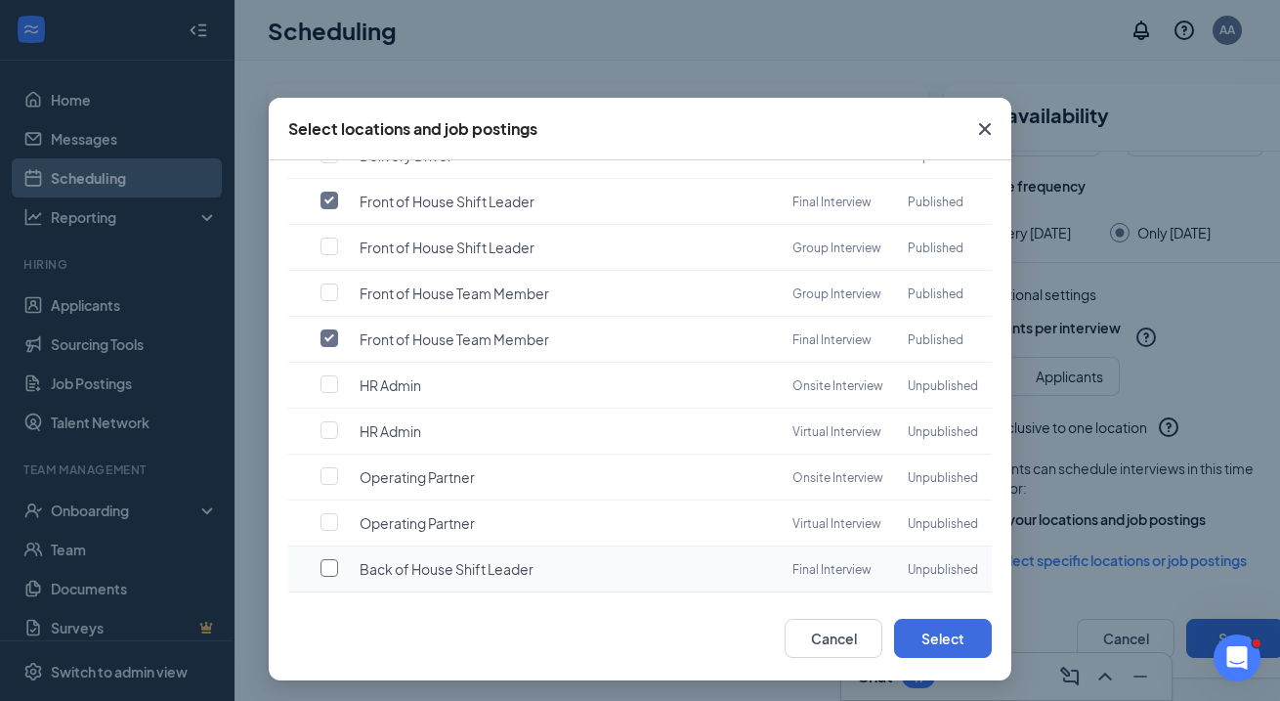
click at [325, 559] on input "checkbox" at bounding box center [330, 568] width 18 height 18
checkbox input "true"
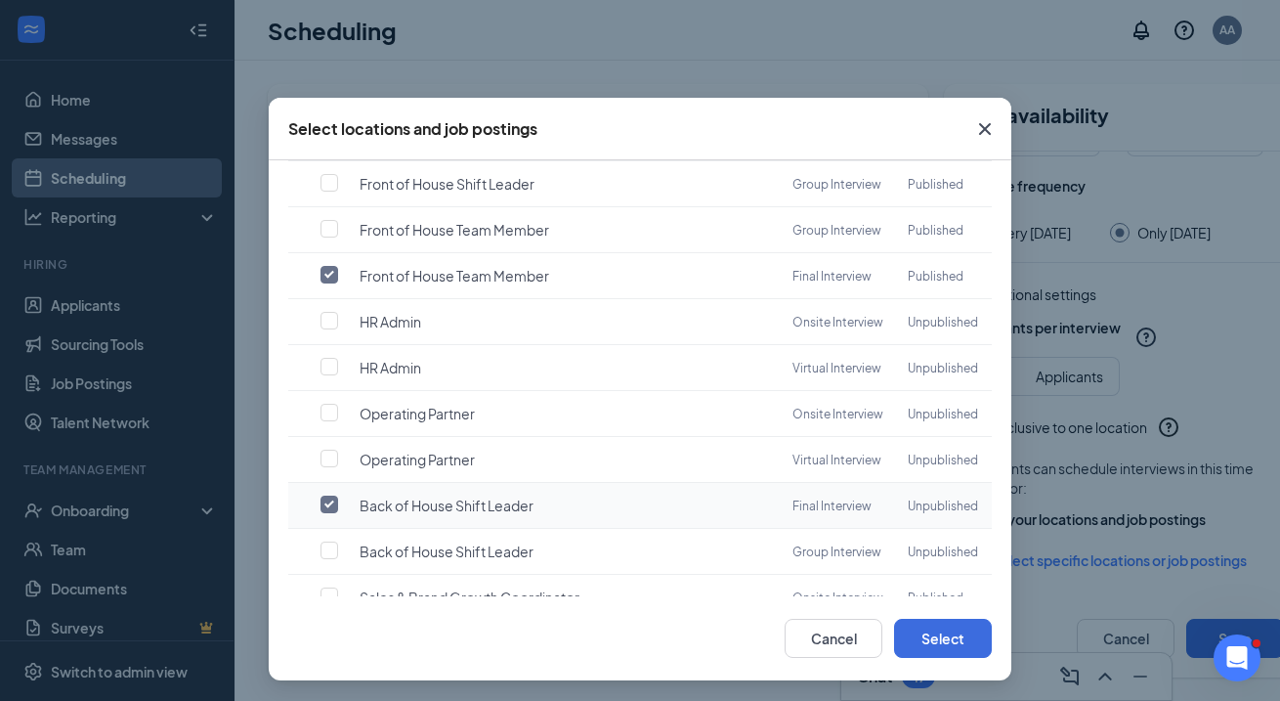
scroll to position [502, 0]
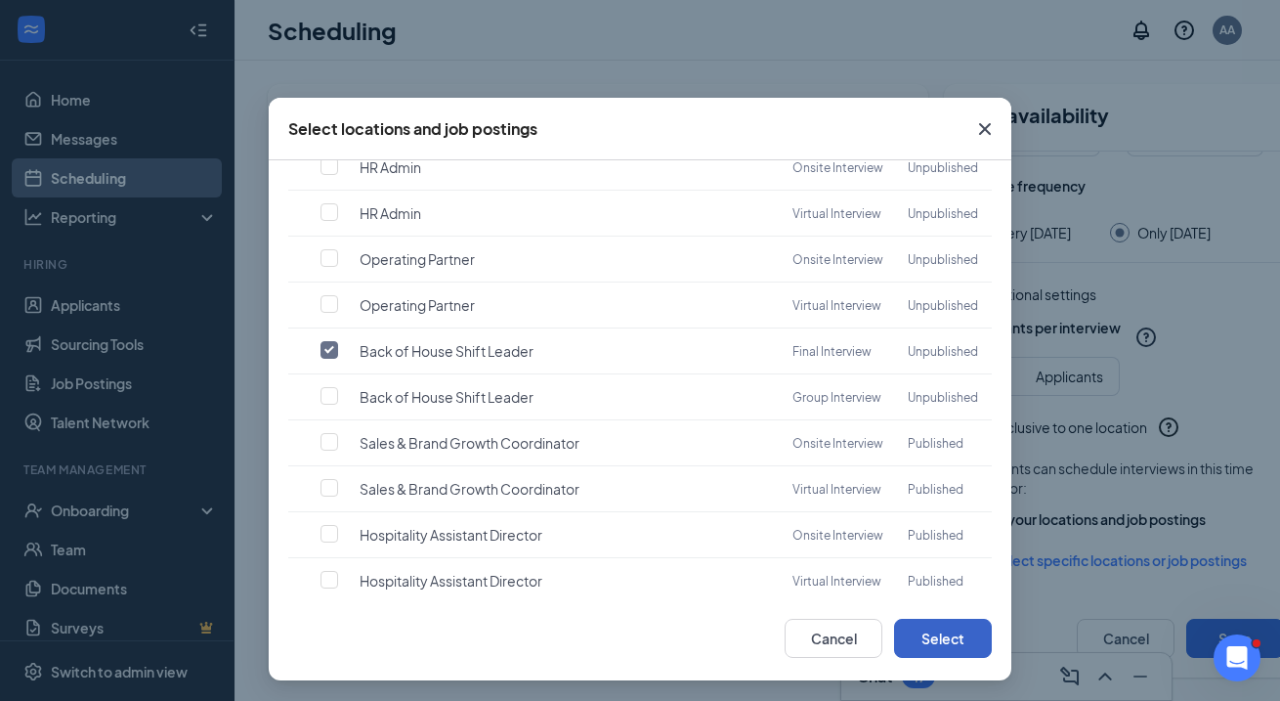
click at [951, 637] on button "Select" at bounding box center [943, 638] width 98 height 39
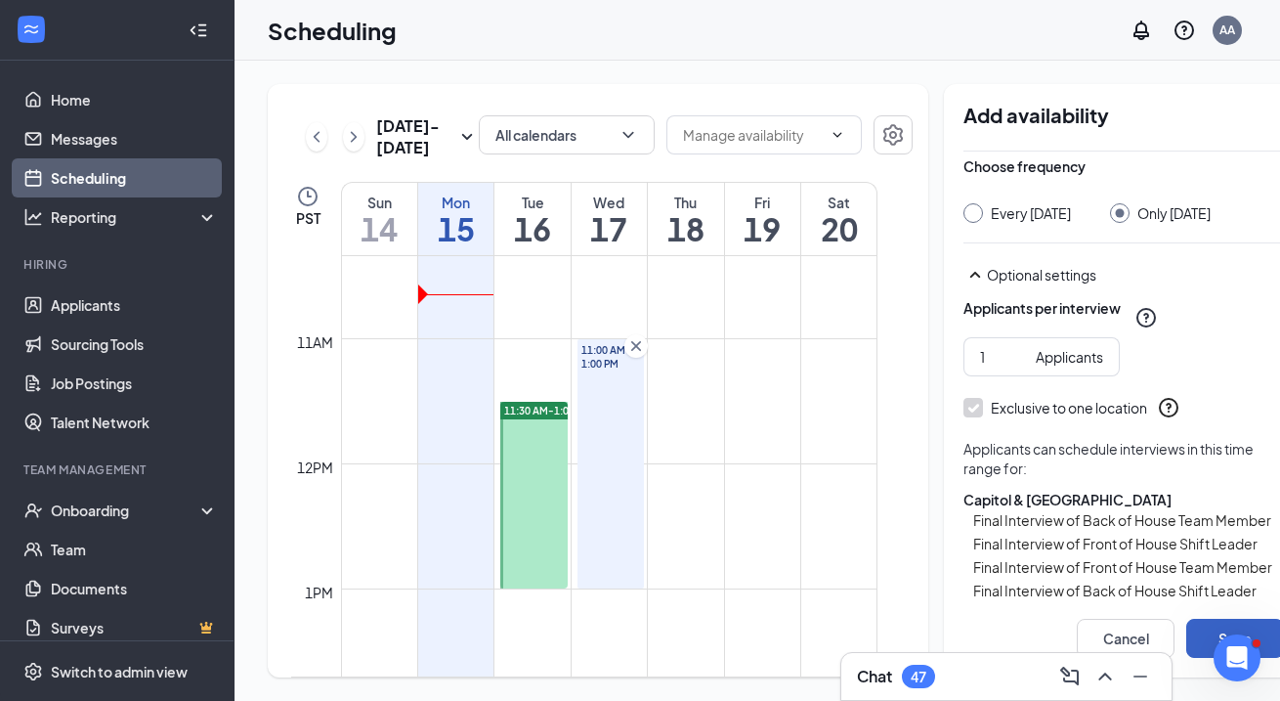
click at [1186, 633] on button "Save" at bounding box center [1235, 638] width 98 height 39
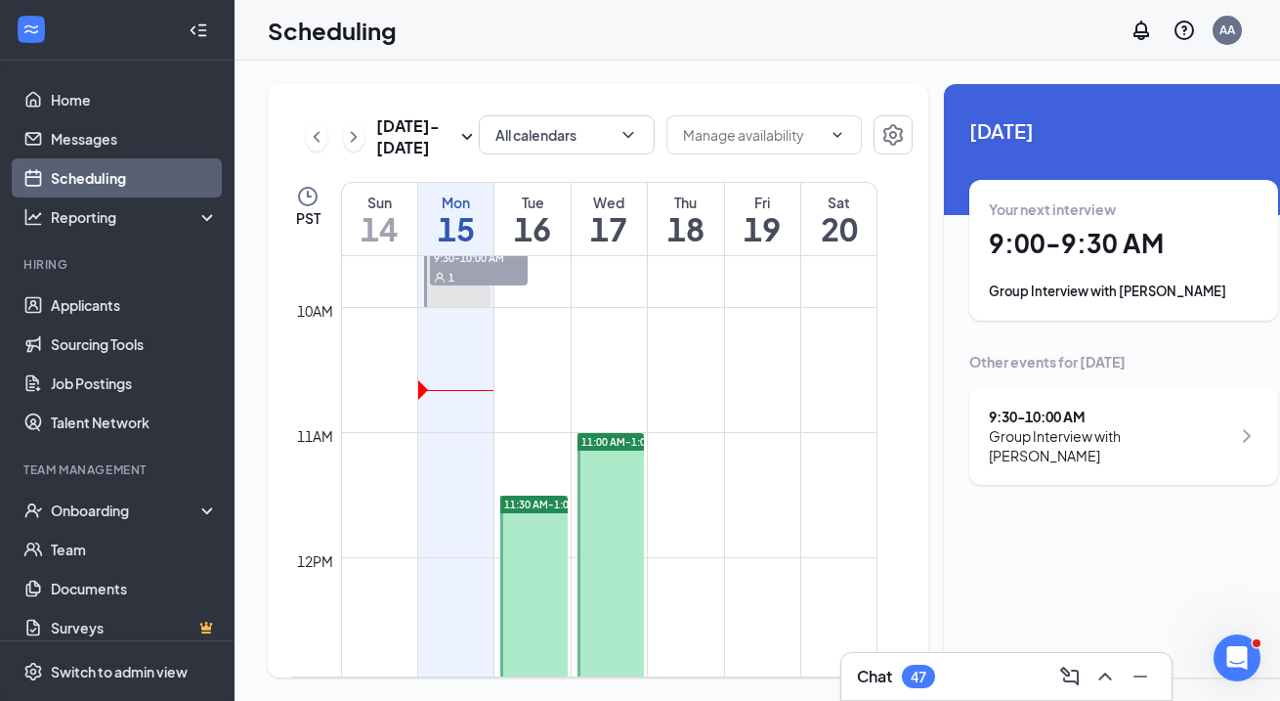
scroll to position [1080, 0]
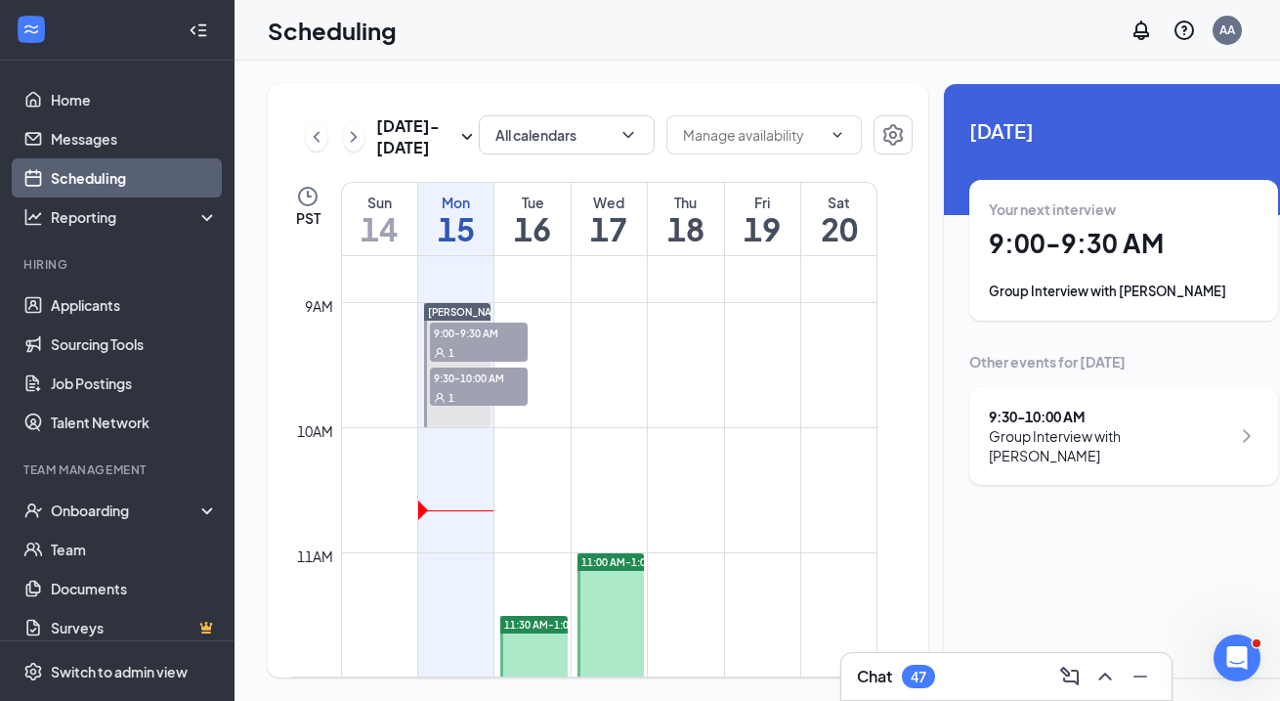
click at [467, 406] on div "1" at bounding box center [479, 397] width 98 height 20
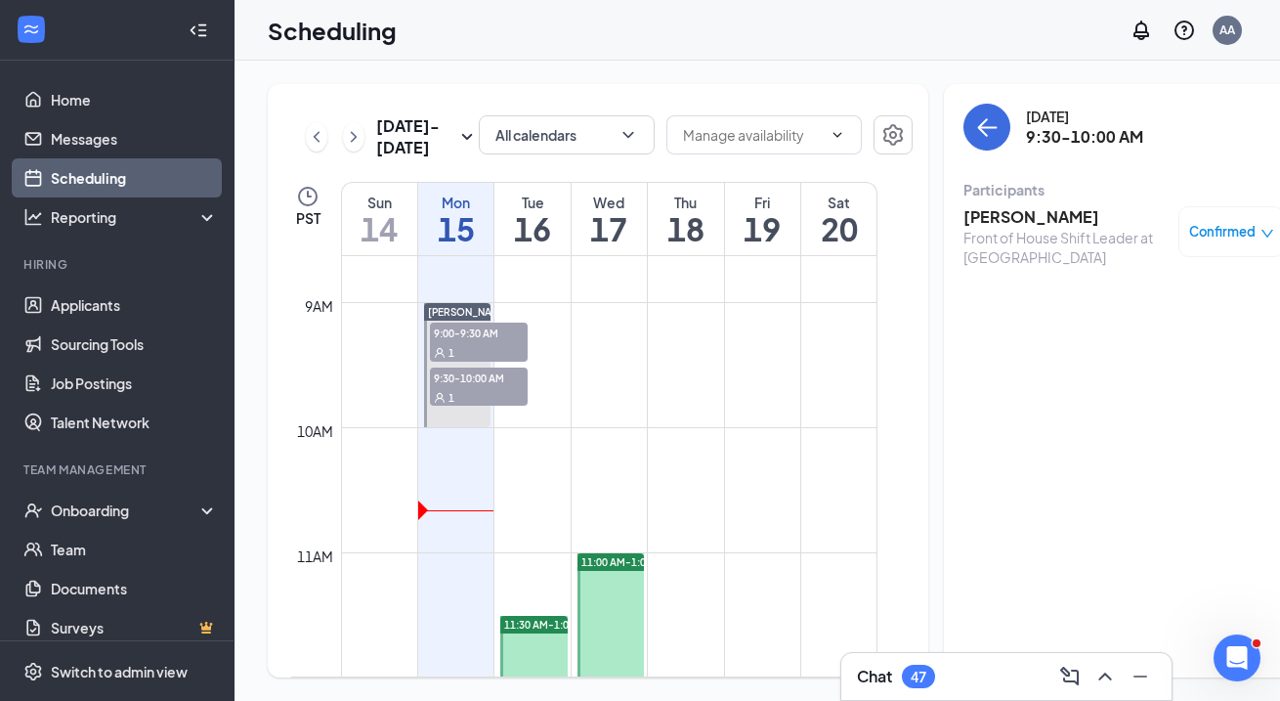
click at [457, 342] on span "9:00-9:30 AM" at bounding box center [479, 332] width 98 height 20
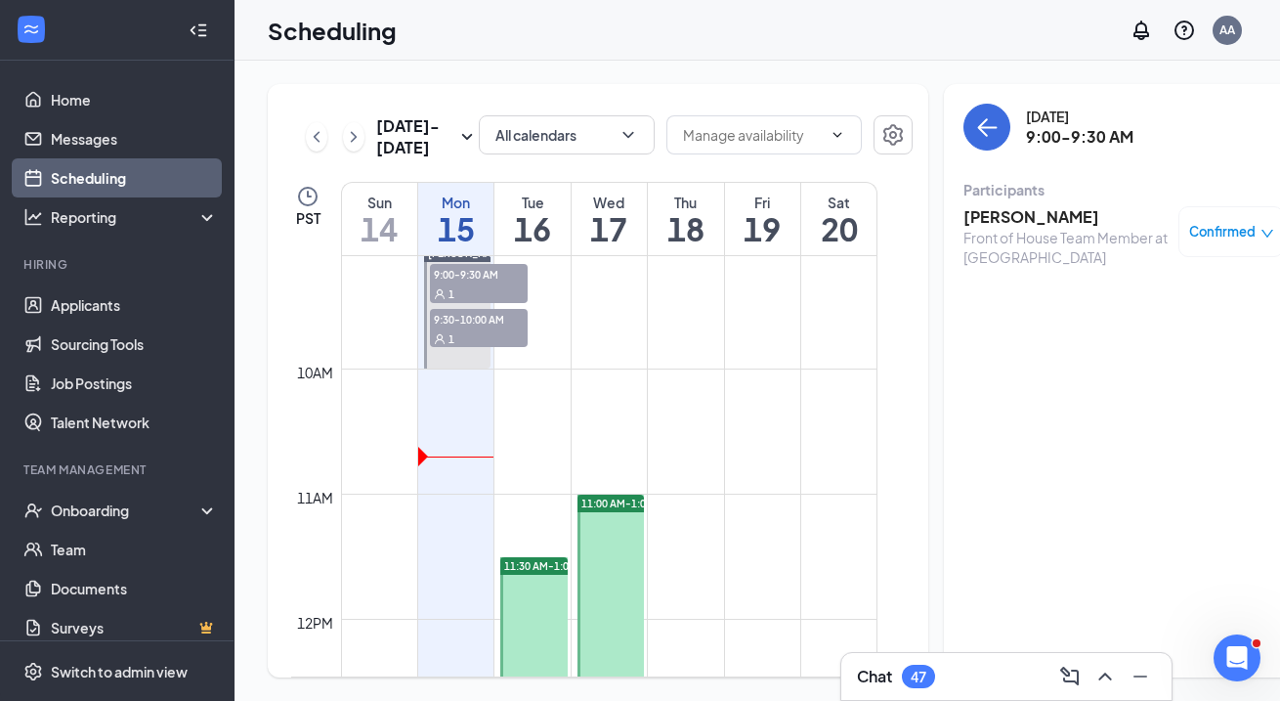
scroll to position [1318, 0]
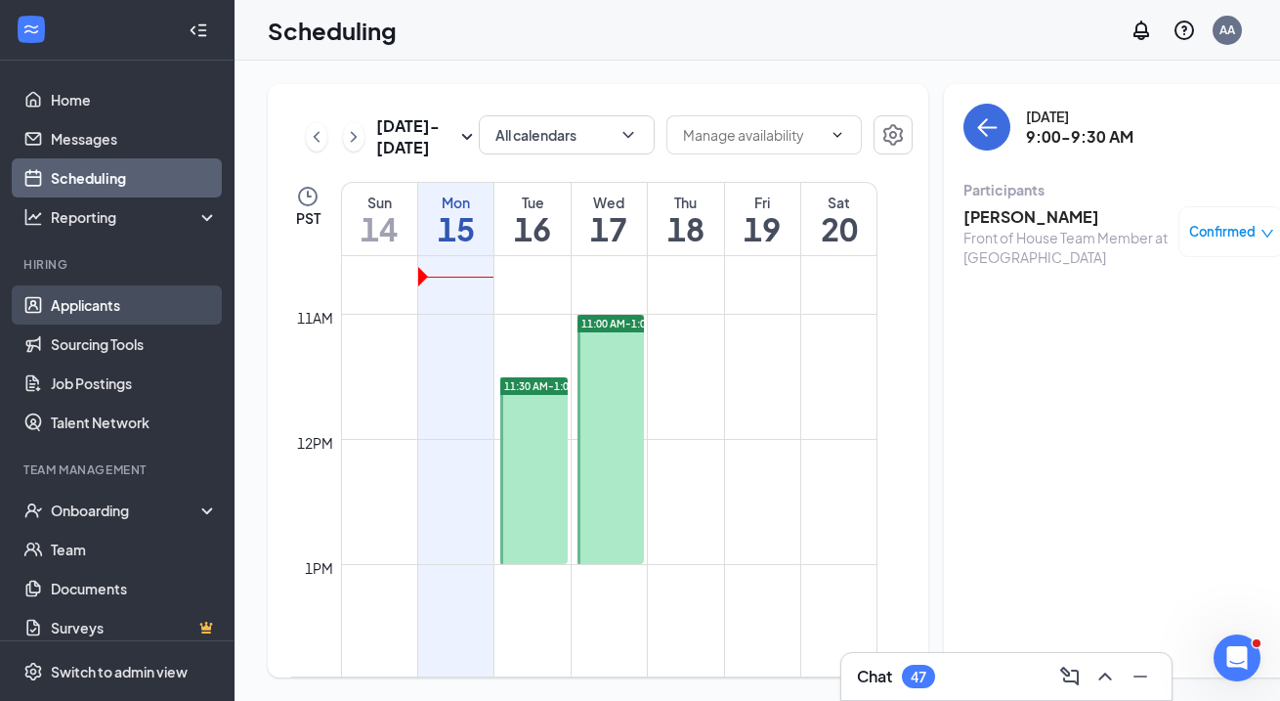
click at [114, 302] on link "Applicants" at bounding box center [134, 304] width 167 height 39
